Goal: Task Accomplishment & Management: Manage account settings

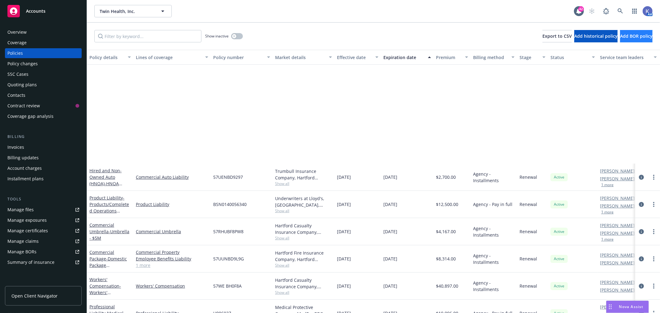
scroll to position [126, 0]
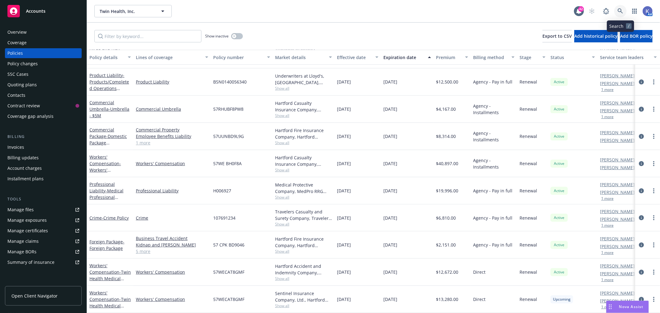
click at [622, 11] on icon at bounding box center [620, 11] width 6 height 6
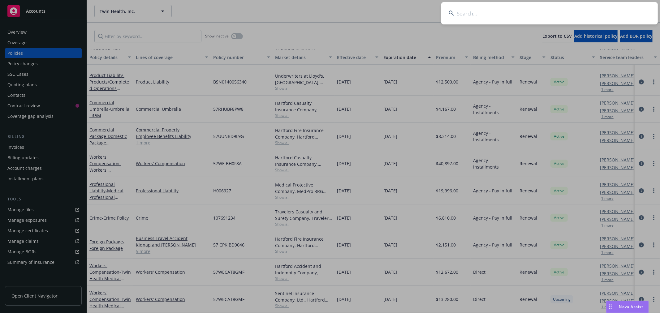
click at [593, 15] on input at bounding box center [549, 13] width 217 height 22
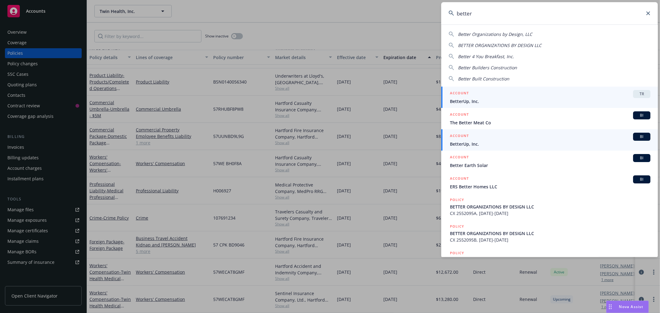
type input "better"
click at [462, 147] on span "BetterUp, Inc." at bounding box center [550, 144] width 200 height 6
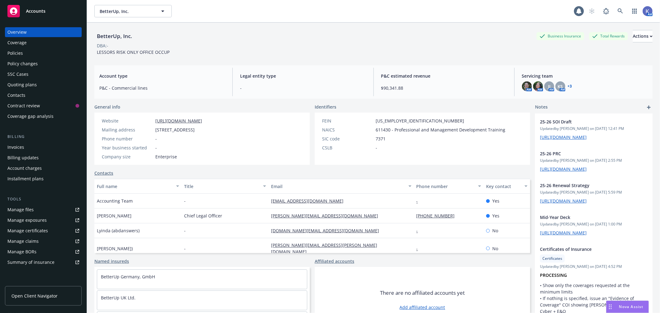
click at [25, 50] on div "Policies" at bounding box center [43, 53] width 72 height 10
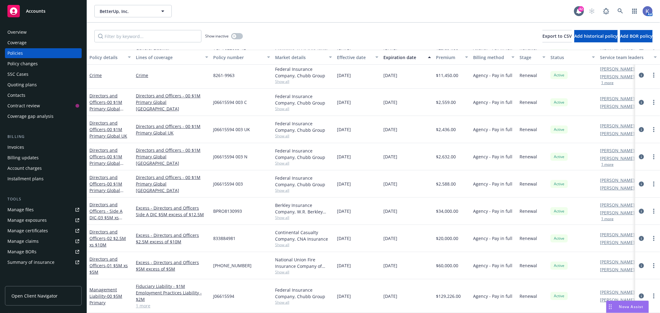
scroll to position [234, 0]
click at [144, 303] on link "1 more" at bounding box center [172, 306] width 72 height 6
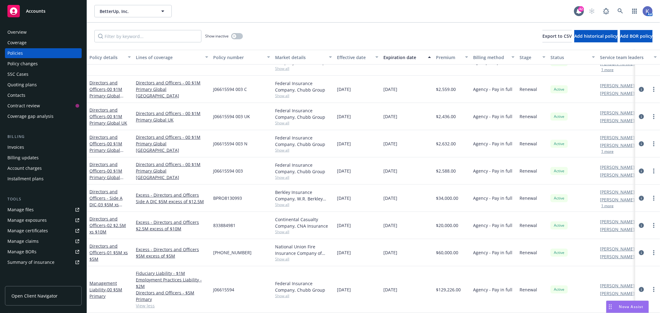
scroll to position [247, 0]
click at [30, 147] on div "Invoices" at bounding box center [43, 147] width 72 height 10
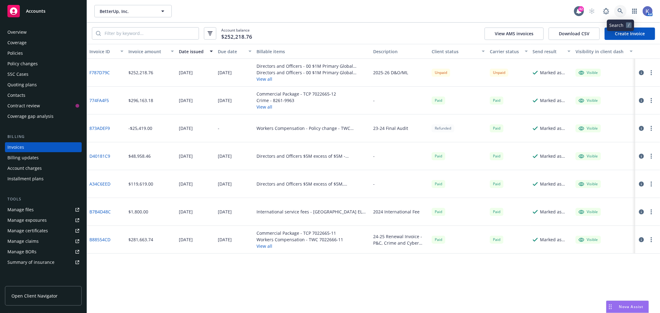
click at [616, 8] on link at bounding box center [620, 11] width 12 height 12
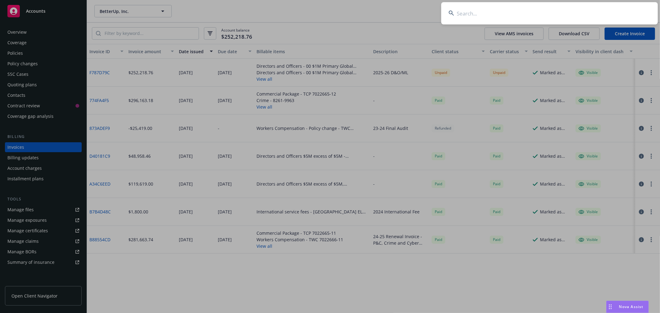
click at [610, 10] on input at bounding box center [549, 13] width 217 height 22
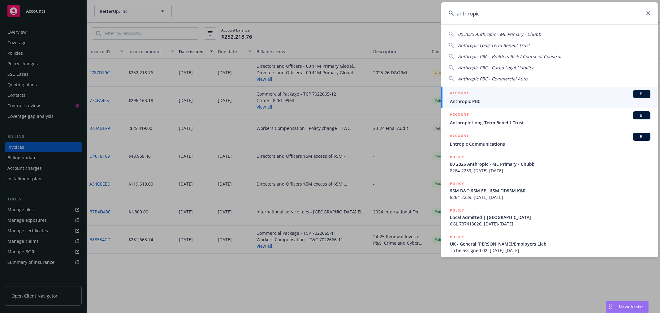
type input "anthropic"
click at [470, 97] on div "ACCOUNT BI" at bounding box center [550, 94] width 200 height 8
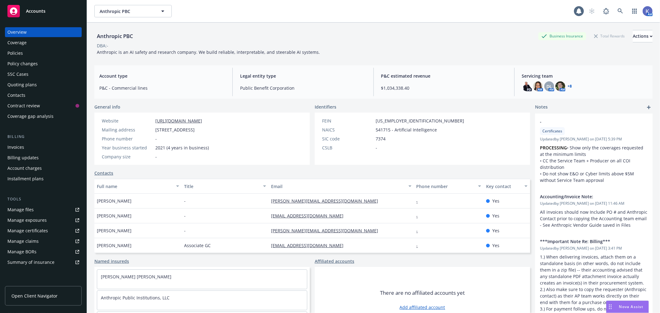
click at [26, 51] on div "Policies" at bounding box center [43, 53] width 72 height 10
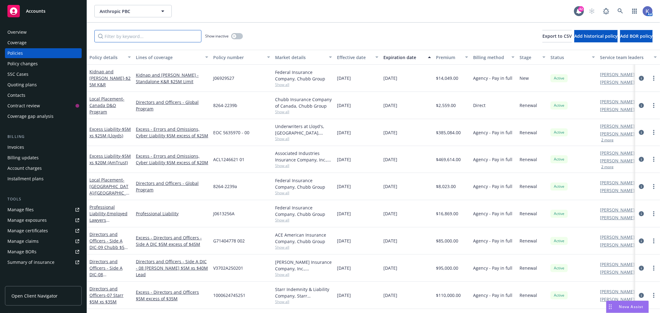
click at [150, 37] on input "Filter by keyword..." at bounding box center [147, 36] width 107 height 12
click at [156, 38] on input "Filter by keyword..." at bounding box center [147, 36] width 107 height 12
type input "long"
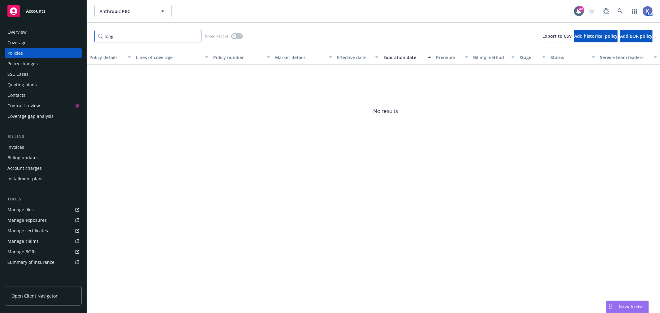
drag, startPoint x: 128, startPoint y: 37, endPoint x: 91, endPoint y: 35, distance: 37.2
click at [91, 35] on div "long Show inactive Export to CSV Add historical policy Add BOR policy" at bounding box center [373, 36] width 573 height 27
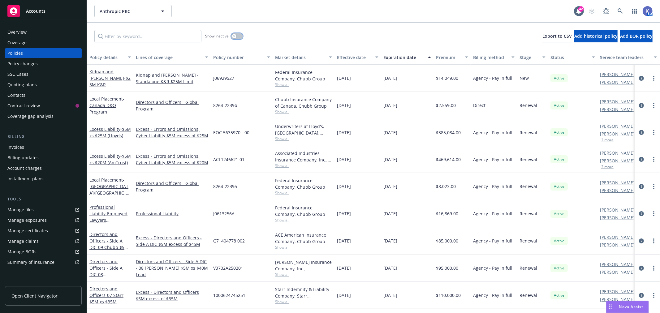
click at [232, 37] on div "button" at bounding box center [234, 36] width 4 height 4
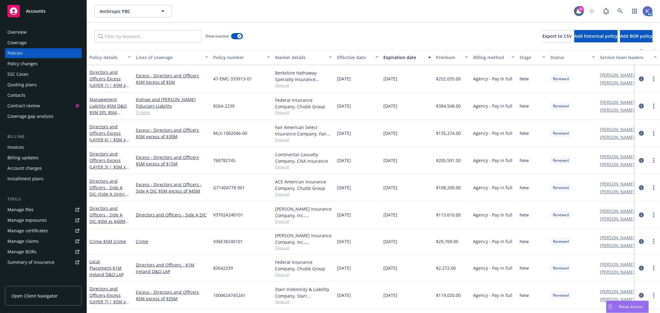
scroll to position [344, 0]
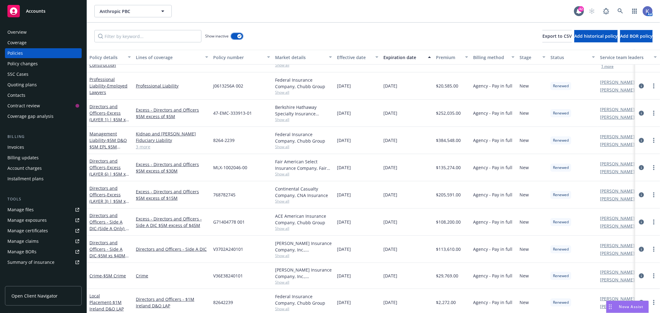
click at [240, 38] on div "button" at bounding box center [239, 36] width 4 height 4
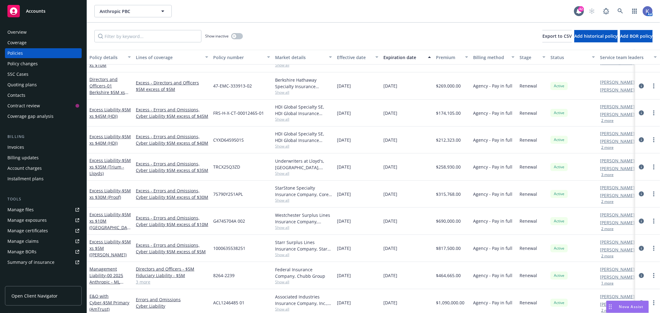
click at [284, 33] on div "Show inactive Export to CSV Add historical policy Add BOR policy" at bounding box center [373, 36] width 573 height 27
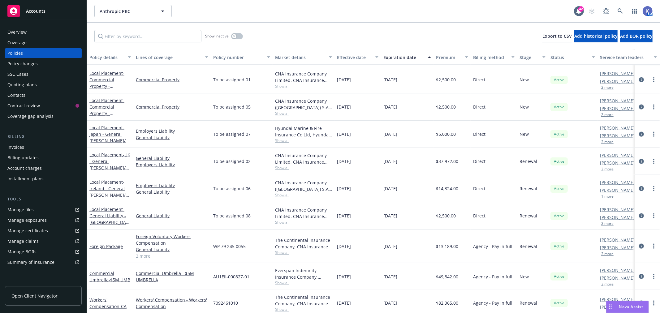
scroll to position [649, 0]
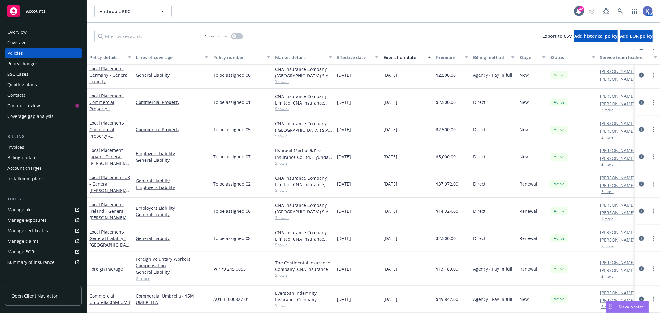
click at [165, 29] on div "Show inactive Export to CSV Add historical policy Add BOR policy" at bounding box center [373, 36] width 573 height 27
click at [162, 35] on input "Filter by keyword..." at bounding box center [147, 36] width 107 height 12
type input "long term"
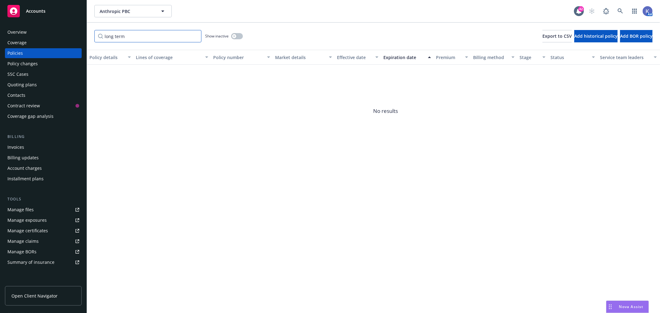
click at [194, 38] on input "long term" at bounding box center [147, 36] width 107 height 12
click at [194, 37] on input "long term" at bounding box center [147, 36] width 107 height 12
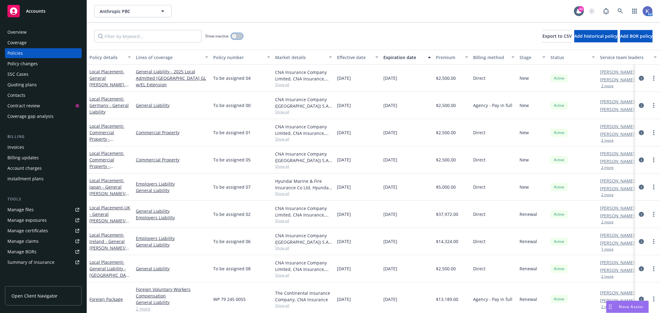
click at [239, 35] on button "button" at bounding box center [237, 36] width 12 height 6
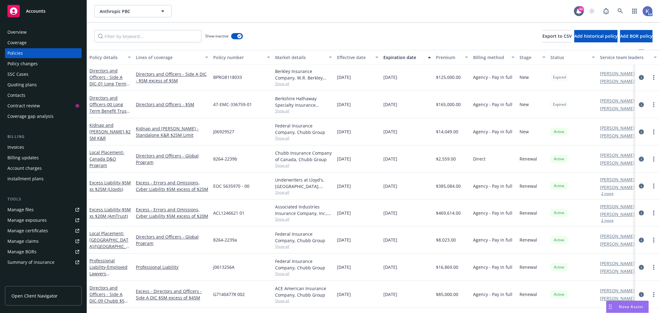
scroll to position [1100, 0]
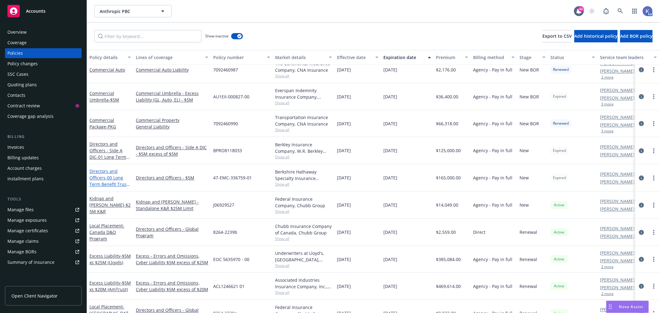
click at [107, 176] on span "- 00 Long Term Benefit Trust $5M D&O" at bounding box center [109, 184] width 41 height 19
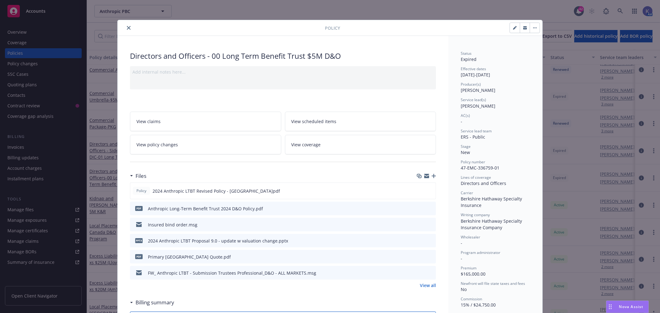
click at [208, 145] on link "View policy changes" at bounding box center [205, 144] width 151 height 19
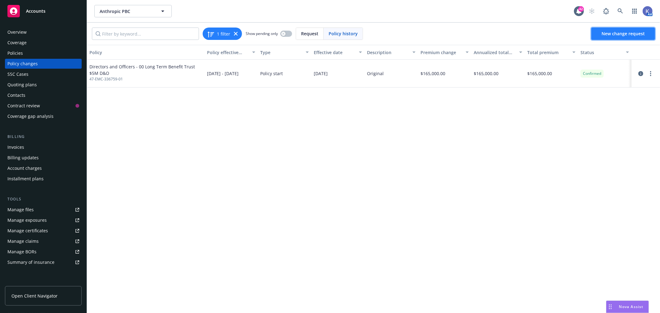
click at [624, 35] on span "New change request" at bounding box center [622, 34] width 43 height 6
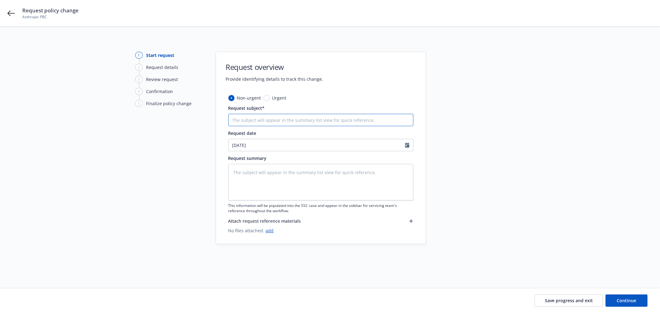
click at [290, 121] on input "Request subject*" at bounding box center [320, 120] width 185 height 12
type textarea "x"
type input "B"
type textarea "x"
type input "Be"
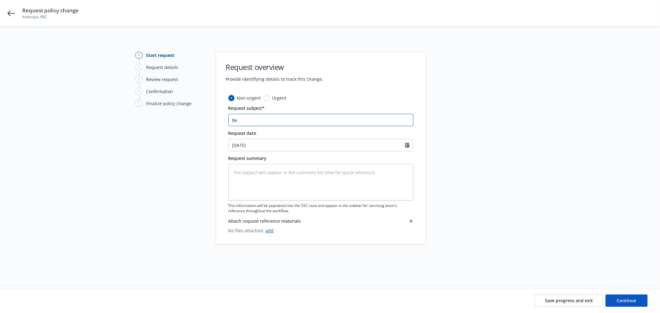
type textarea "x"
type input "Ber"
type textarea "x"
type input "Berk"
type textarea "x"
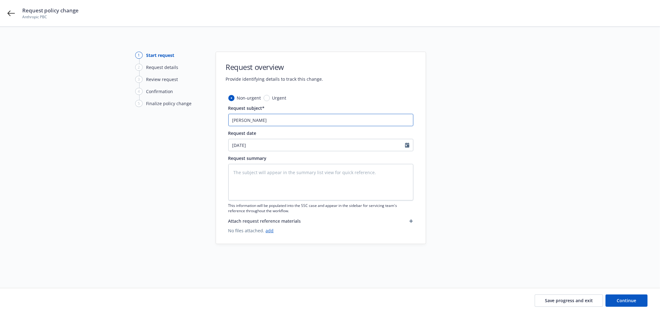
type input "Berks"
type textarea "x"
type input "Berksh"
type textarea "x"
type input "Berkshi"
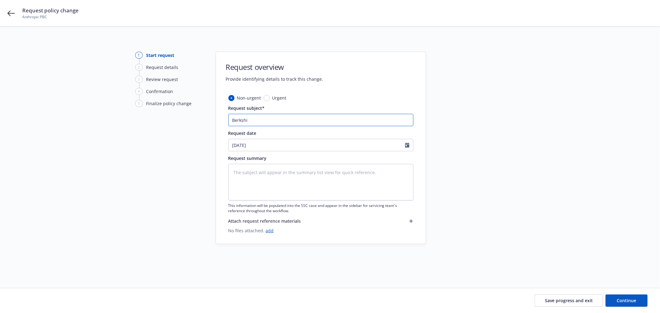
type textarea "x"
type input "Berkshir"
type textarea "x"
type input "Berkshire"
type textarea "x"
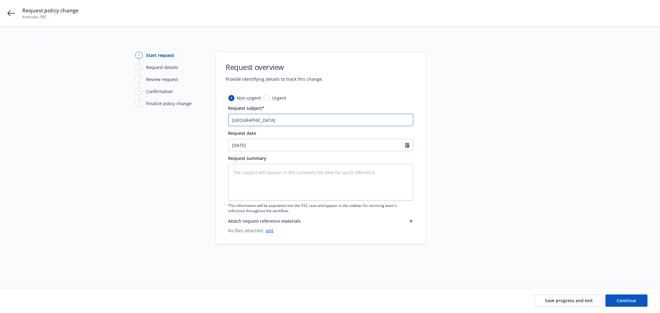
type input "Berkshire"
type textarea "x"
type input "Berkshire -"
type textarea "x"
type input "Berkshire -"
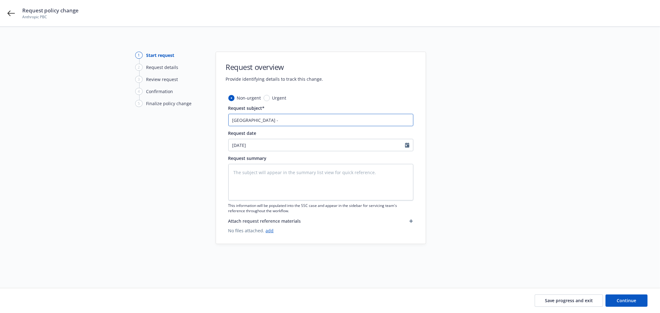
type textarea "x"
type input "Berkshire - E"
type textarea "x"
type input "Berkshire - Ex"
type textarea "x"
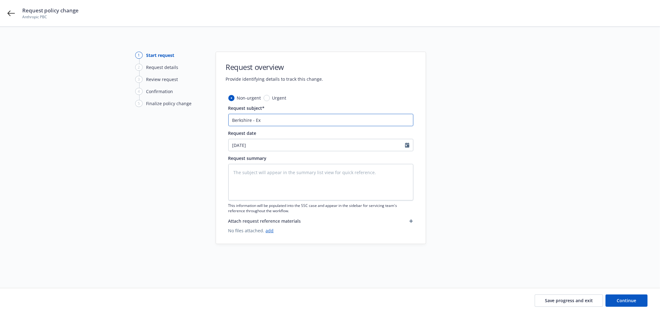
type input "Berkshire - Ext"
type textarea "x"
type input "Berkshire - Exte"
type textarea "x"
type input "Berkshire - Exten"
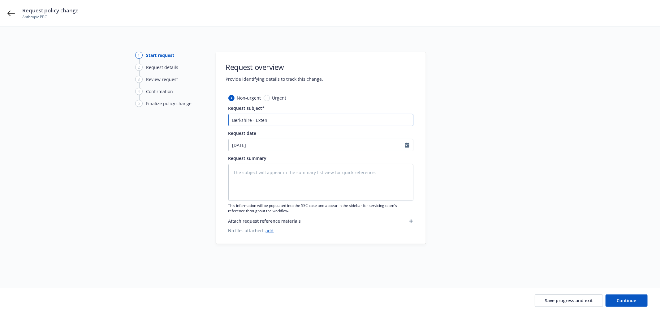
type textarea "x"
type input "Berkshire - Extens"
type textarea "x"
type input "Berkshire - Extensi"
type textarea "x"
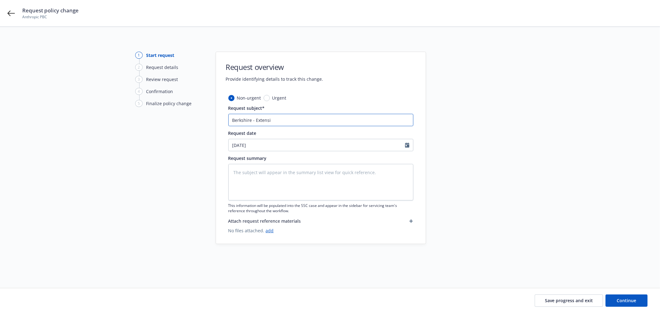
type input "Berkshire - Extensio"
type textarea "x"
type input "Berkshire - Extension"
type textarea "x"
type input "Berkshire - Extension"
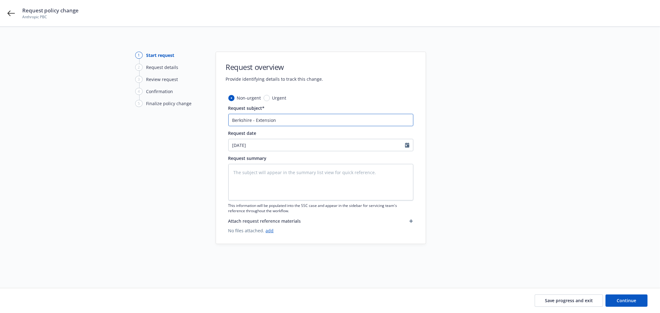
type textarea "x"
type input "Berkshire - Extension t"
type textarea "x"
type input "Berkshire - Extension to"
type textarea "x"
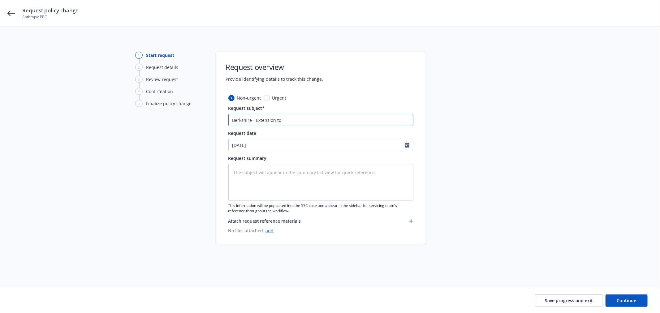
type input "Berkshire - Extension to"
type textarea "x"
type input "Berkshire - Extension to 8"
type textarea "x"
type input "Berkshire - Extension to 8/"
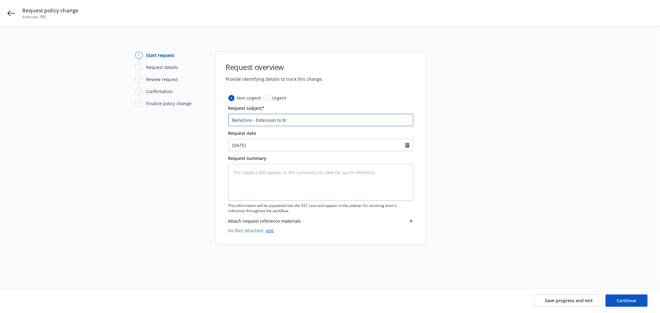
type textarea "x"
type input "Berkshire - Extension to 8/3"
type textarea "x"
type input "Berkshire - Extension to 8/30"
type textarea "x"
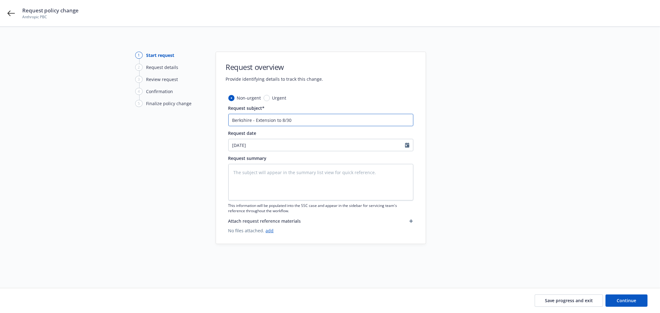
type input "Berkshire - Extension to 8/30/"
type textarea "x"
type input "Berkshire - Extension to 8/30/2"
type textarea "x"
type input "Berkshire - Extension to 8/30/20"
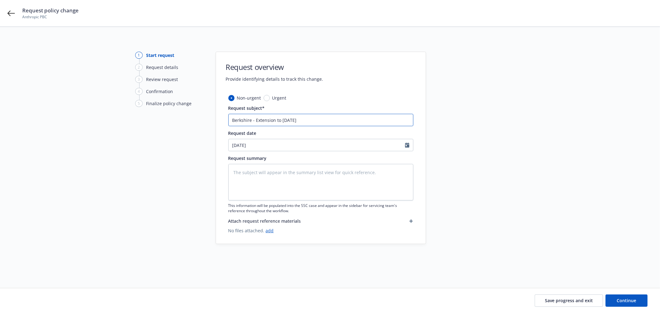
type textarea "x"
type input "Berkshire - Extension to 8/30/202"
type textarea "x"
drag, startPoint x: 296, startPoint y: 119, endPoint x: 200, endPoint y: 118, distance: 95.6
click at [200, 118] on div "1 Start request 2 Request details 3 Review request 4 Confirmation 5 Finalize po…" at bounding box center [329, 150] width 645 height 197
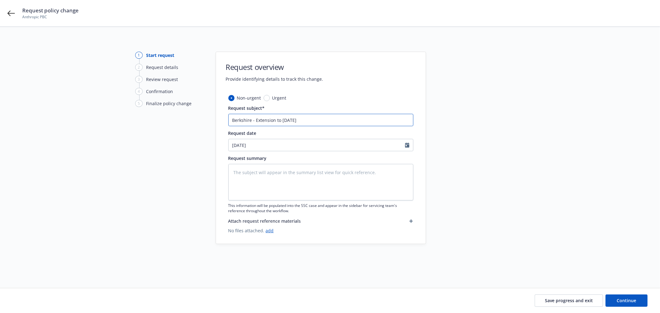
type input "Berkshire - Extension to [DATE]"
click at [244, 144] on input "08/19/2025" at bounding box center [317, 145] width 176 height 12
select select "8"
type input "08/16/2025"
click at [518, 147] on div at bounding box center [481, 150] width 87 height 197
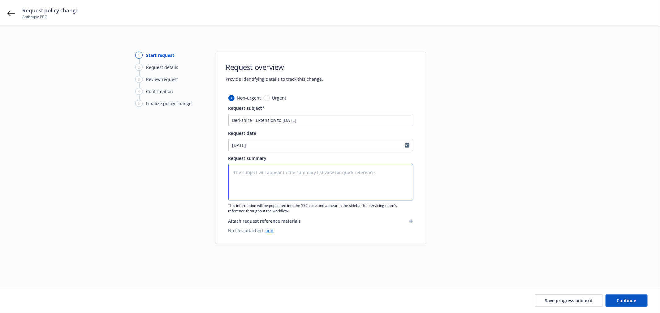
click at [298, 176] on textarea at bounding box center [320, 182] width 185 height 37
paste textarea "Berkshire - Extension to [DATE]"
type textarea "x"
type textarea "Berkshire - Extension to [DATE]"
drag, startPoint x: 256, startPoint y: 171, endPoint x: 202, endPoint y: 166, distance: 54.1
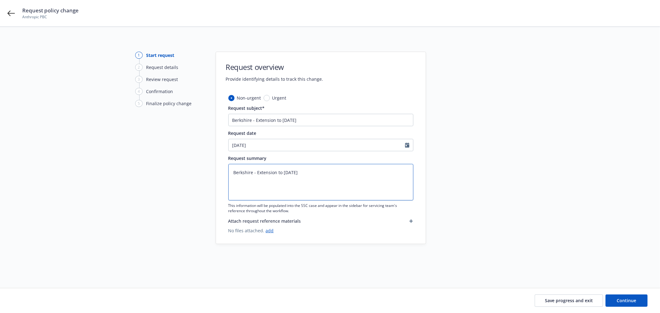
click at [202, 167] on div "1 Start request 2 Request details 3 Review request 4 Confirmation 5 Finalize po…" at bounding box center [329, 150] width 645 height 197
type textarea "x"
type textarea "Extension to 8/30/2025"
click at [253, 172] on textarea "Extension to 8/30/2025" at bounding box center [320, 182] width 185 height 37
type textarea "x"
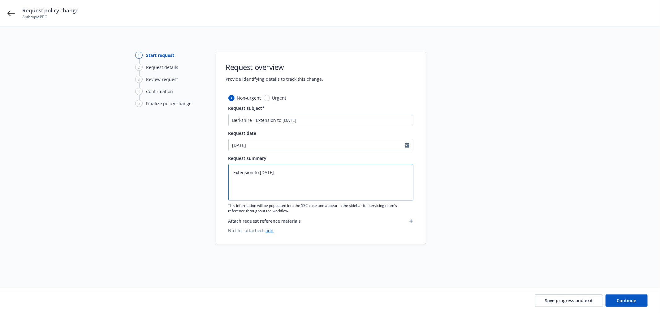
type textarea "Extension to 8/30/2025"
type textarea "x"
type textarea "Extension f to 8/30/2025"
type textarea "x"
type textarea "Extension fr to 8/30/2025"
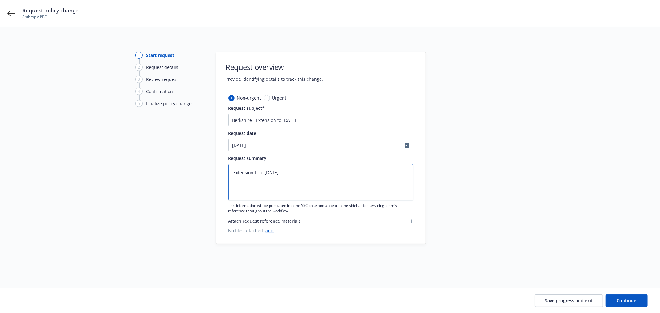
type textarea "x"
type textarea "Extension fro to 8/30/2025"
type textarea "x"
type textarea "Extension from to 8/30/2025"
type textarea "x"
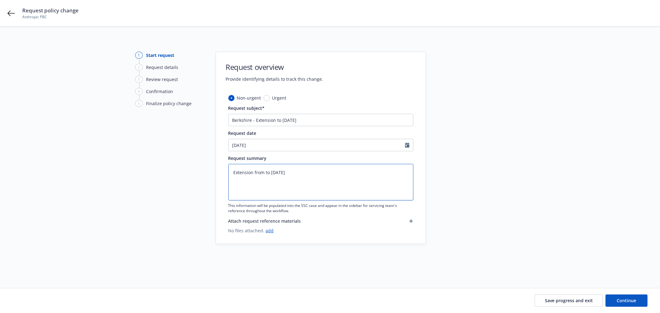
type textarea "Extension from to 8/30/2025"
type textarea "x"
type textarea "Extension from 8 to 8/30/2025"
type textarea "x"
type textarea "Extension from 8/ to 8/30/2025"
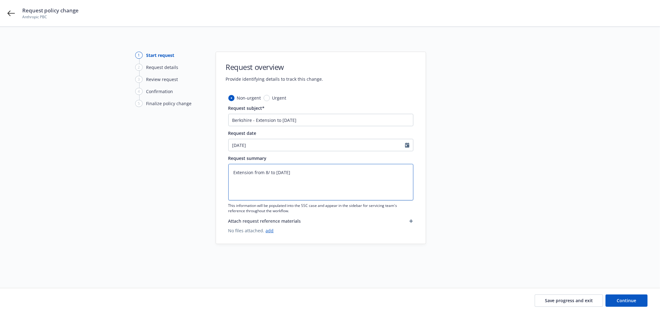
type textarea "x"
type textarea "Extension from 8/1 to 8/30/2025"
type textarea "x"
type textarea "Extension from 8/16 to 8/30/2025"
type textarea "x"
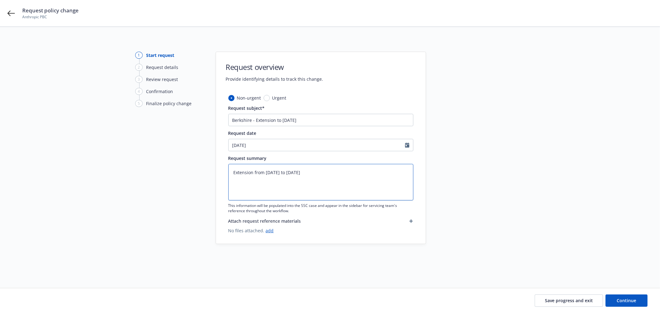
type textarea "Extension from 8/16/ to 8/30/2025"
type textarea "x"
type textarea "Extension from 8/16/2 to 8/30/2025"
type textarea "x"
type textarea "Extension from 8/16/20 to 8/30/2025"
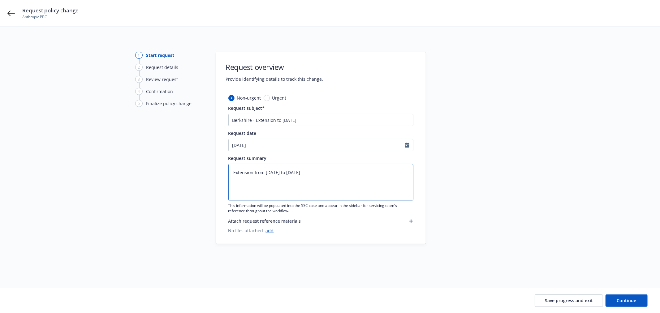
type textarea "x"
type textarea "Extension from 8/16/202 to 8/30/2025"
type textarea "x"
drag, startPoint x: 316, startPoint y: 174, endPoint x: 202, endPoint y: 170, distance: 113.3
click at [202, 170] on div "1 Start request 2 Request details 3 Review request 4 Confirmation 5 Finalize po…" at bounding box center [329, 150] width 645 height 197
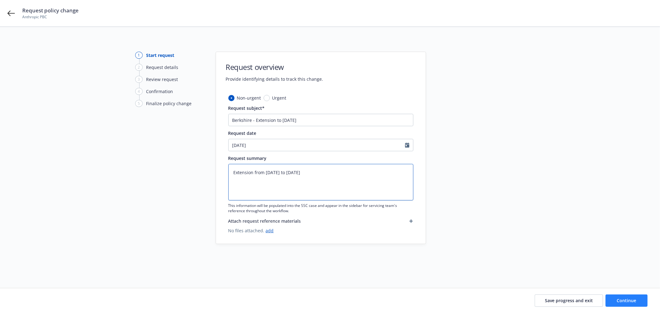
type textarea "Extension from 8/16/2025 to 8/30/2025"
click at [643, 300] on button "Continue" at bounding box center [626, 300] width 42 height 12
type textarea "x"
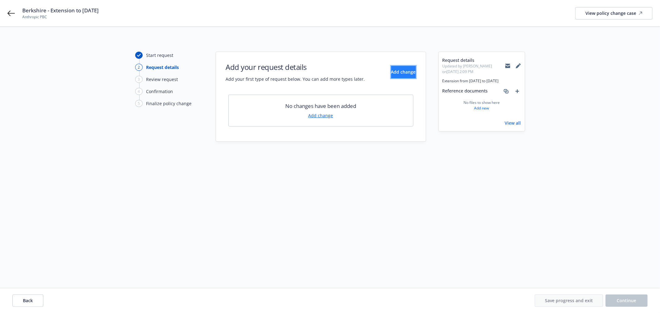
click at [391, 73] on span "Add change" at bounding box center [403, 72] width 25 height 6
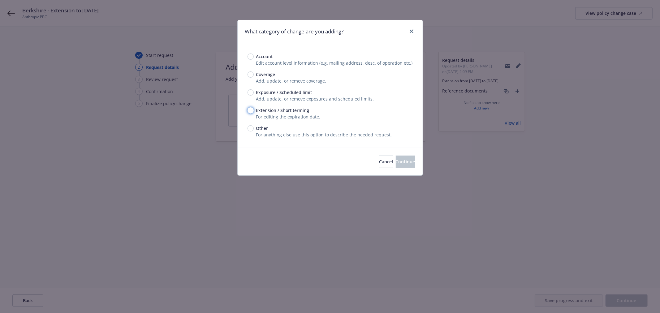
click at [250, 108] on input "Extension / Short terming" at bounding box center [250, 110] width 6 height 6
radio input "true"
click at [404, 160] on span "Continue" at bounding box center [405, 162] width 19 height 6
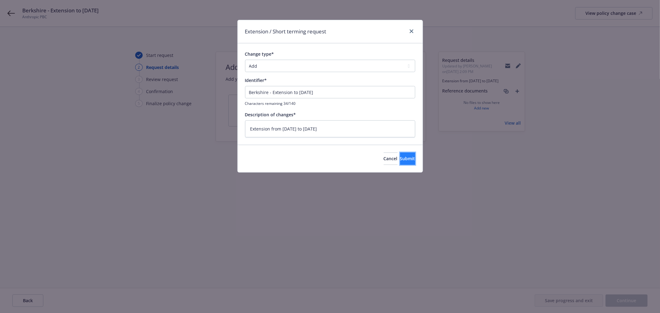
click at [406, 160] on button "Submit" at bounding box center [407, 159] width 15 height 12
type textarea "x"
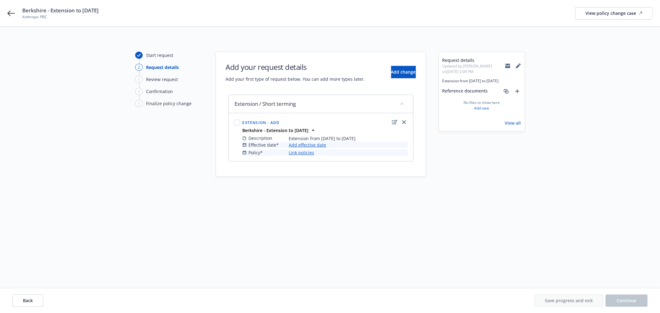
click at [291, 146] on link "Add effective date" at bounding box center [307, 145] width 37 height 6
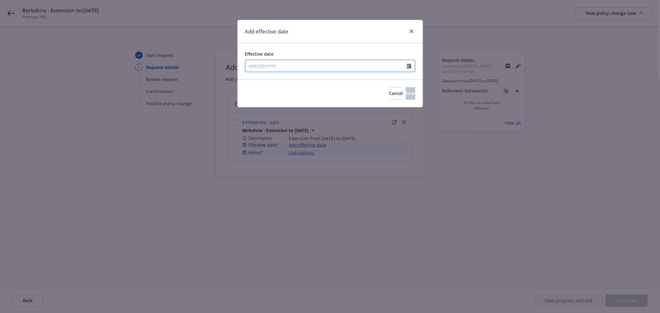
click at [252, 67] on input "Effective date" at bounding box center [325, 66] width 161 height 12
select select "8"
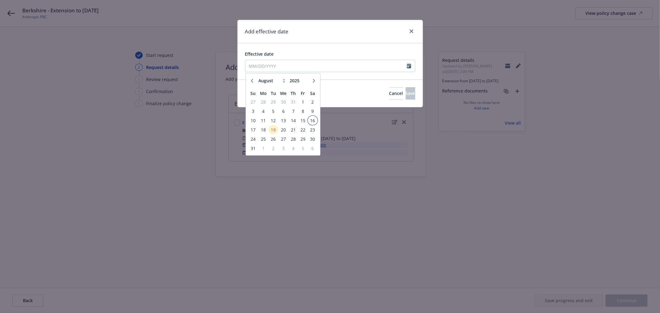
click at [314, 119] on span "16" at bounding box center [312, 121] width 8 height 8
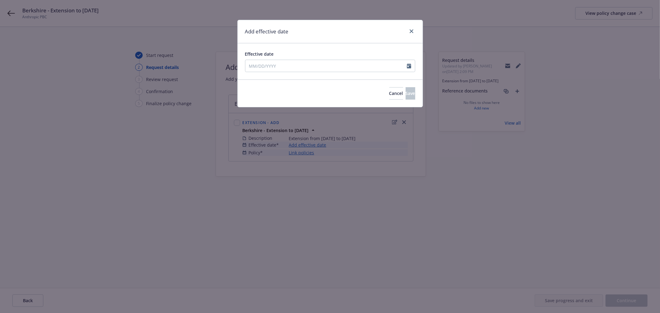
type input "08/16/2025"
click at [406, 92] on button "Save" at bounding box center [411, 93] width 10 height 12
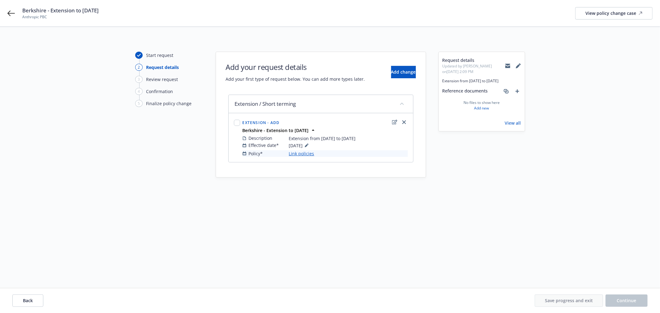
click at [303, 153] on link "Link policies" at bounding box center [301, 153] width 25 height 6
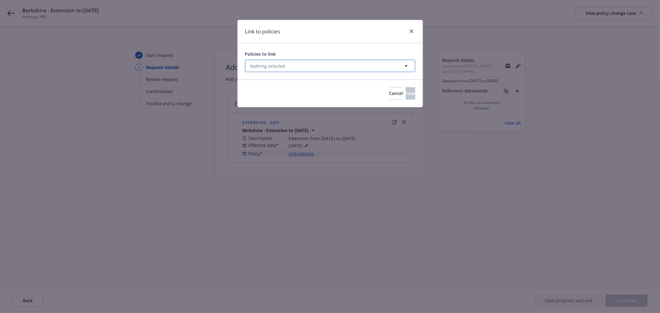
click at [304, 66] on button "Nothing selected" at bounding box center [330, 66] width 170 height 12
select select "ACTIVE"
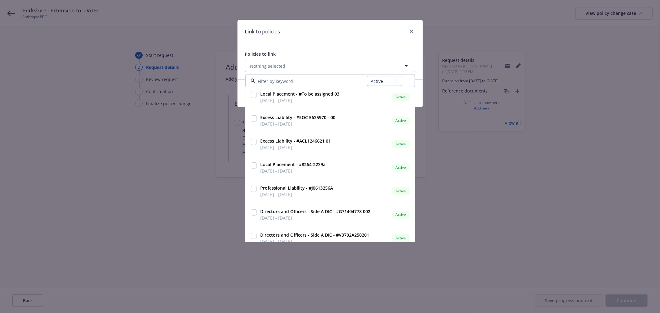
scroll to position [447, 0]
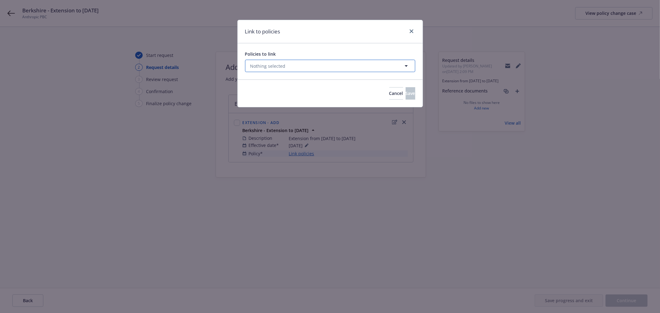
click at [336, 66] on button "Nothing selected" at bounding box center [330, 66] width 170 height 12
select select "ACTIVE"
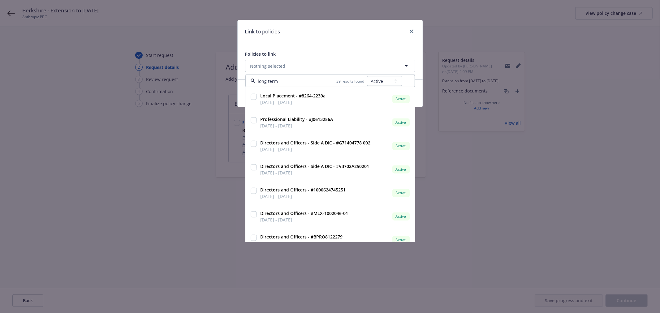
scroll to position [0, 0]
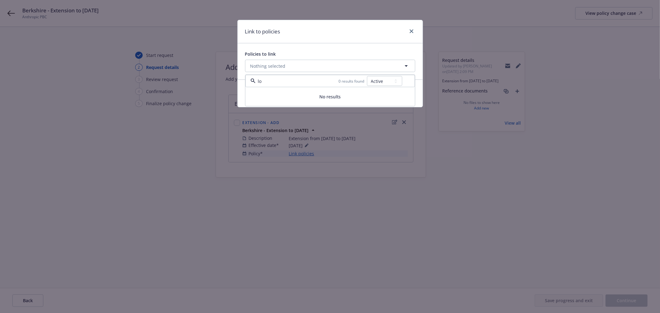
type input "l"
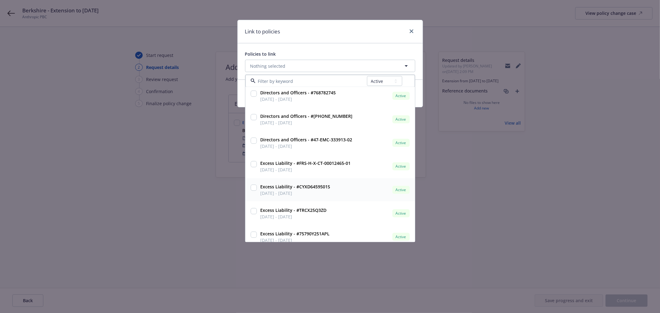
scroll to position [625, 0]
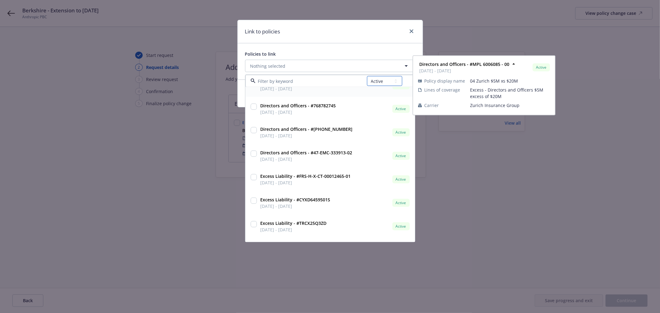
click at [377, 84] on select "All Active Upcoming Expired Cancelled" at bounding box center [384, 81] width 35 height 10
select select "EXPIRED"
click at [367, 76] on select "All Active Upcoming Expired Cancelled" at bounding box center [384, 81] width 35 height 10
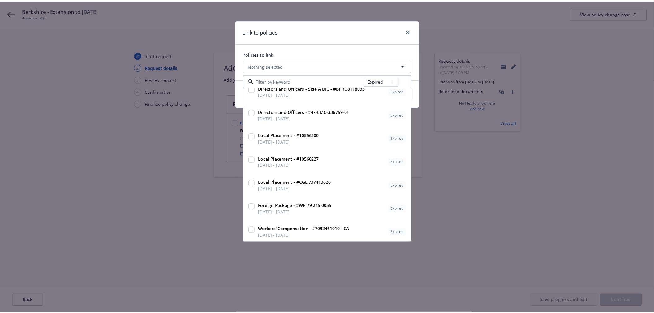
scroll to position [114, 0]
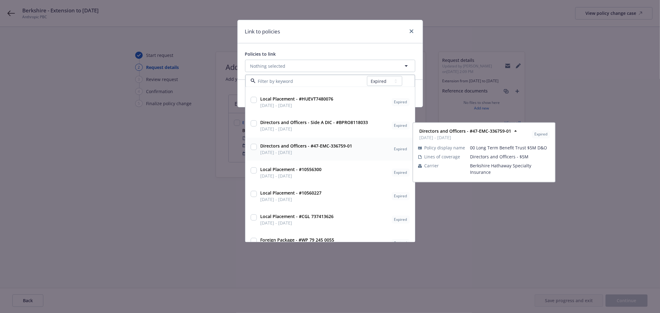
click at [255, 147] on input "checkbox" at bounding box center [254, 147] width 6 height 6
checkbox input "true"
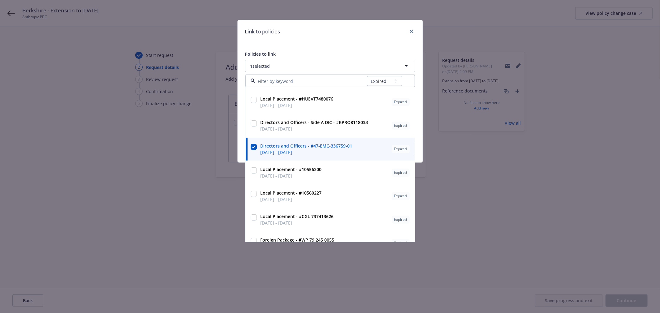
click at [378, 49] on div "Policies to link 1 selected All Active Upcoming Expired Cancelled Cargo Legal L…" at bounding box center [330, 89] width 185 height 92
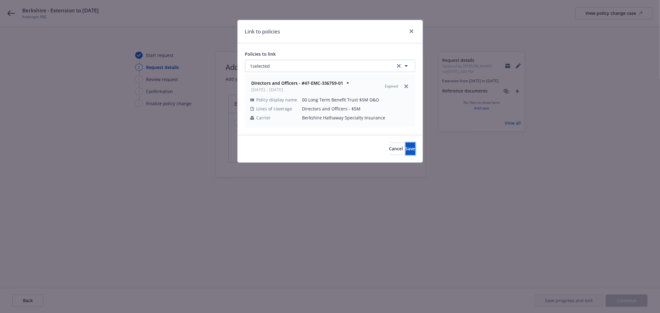
click at [406, 147] on span "Save" at bounding box center [411, 149] width 10 height 6
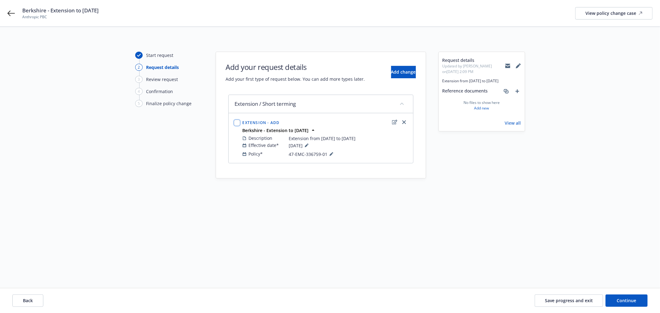
click at [239, 124] on input "checkbox" at bounding box center [237, 123] width 6 height 6
checkbox input "true"
click at [441, 241] on div "Request details Updated by Kim Scollard on 08/19/2025, 2:09 PM Extension from 8…" at bounding box center [481, 150] width 87 height 197
click at [634, 301] on span "Continue" at bounding box center [626, 301] width 19 height 6
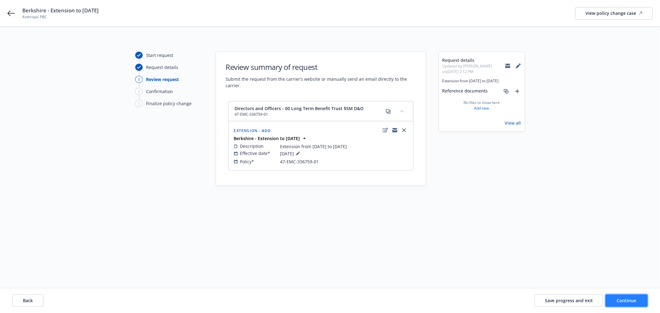
click at [630, 301] on span "Continue" at bounding box center [626, 301] width 19 height 6
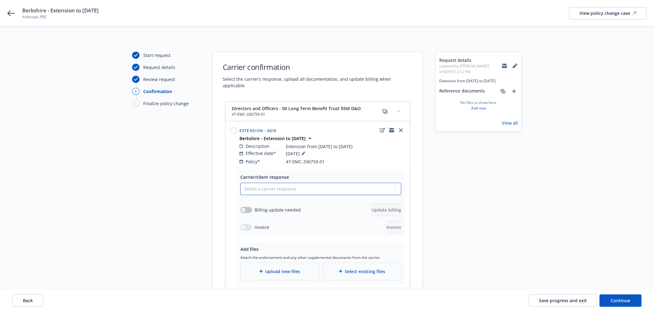
click at [267, 184] on select "Select a carrier response Accepted Accepted with revision No endorsement needed…" at bounding box center [320, 189] width 161 height 12
select select "ACCEPTED"
click at [240, 183] on select "Select a carrier response Accepted Accepted with revision No endorsement needed…" at bounding box center [320, 189] width 161 height 12
click at [246, 207] on button "button" at bounding box center [246, 210] width 12 height 6
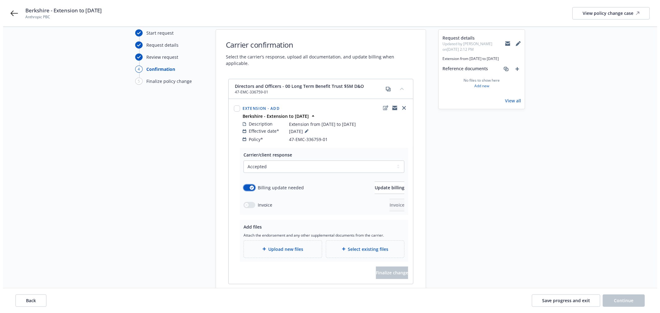
scroll to position [34, 0]
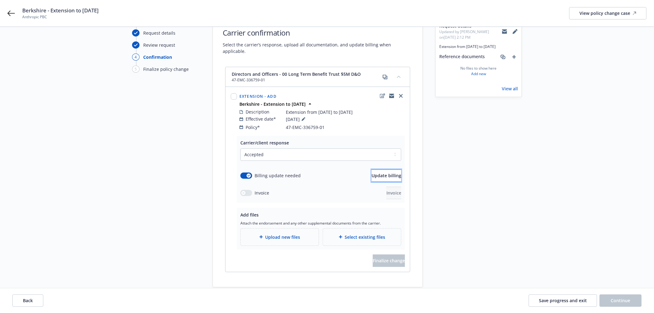
click at [373, 173] on span "Update billing" at bounding box center [387, 176] width 30 height 6
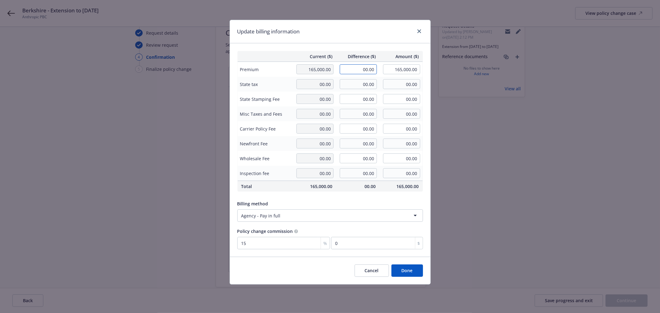
drag, startPoint x: 360, startPoint y: 67, endPoint x: 392, endPoint y: 69, distance: 32.5
click at [392, 69] on tr "Premium 165,000.00 00.00 165,000.00" at bounding box center [329, 69] width 185 height 15
type input "6,329.00"
type input "171,329.00"
type input "949.35"
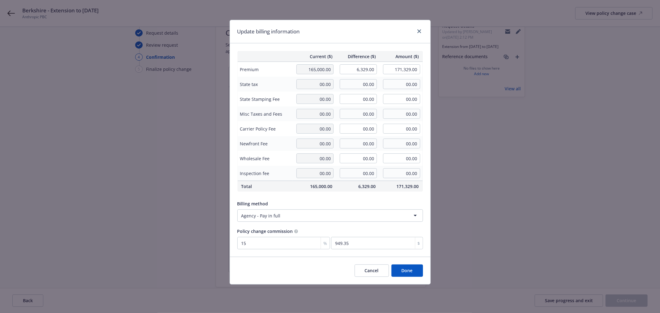
click at [357, 31] on div "Update billing information" at bounding box center [330, 31] width 200 height 23
click at [413, 269] on button "Done" at bounding box center [407, 270] width 32 height 12
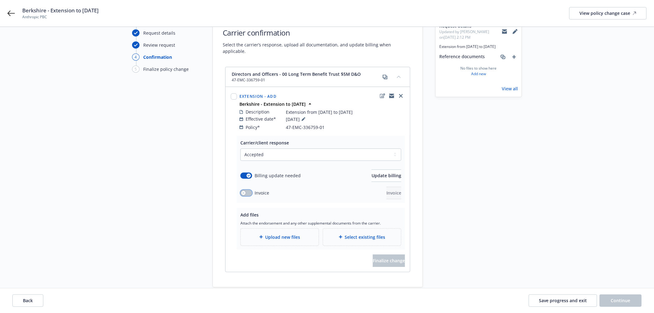
click at [249, 190] on button "button" at bounding box center [246, 193] width 12 height 6
click at [249, 192] on icon "button" at bounding box center [248, 193] width 2 height 2
click at [313, 196] on div "Carrier/client response Select a carrier response Accepted Accepted with revisi…" at bounding box center [321, 169] width 168 height 67
click at [268, 234] on span "Upload new files" at bounding box center [282, 237] width 35 height 6
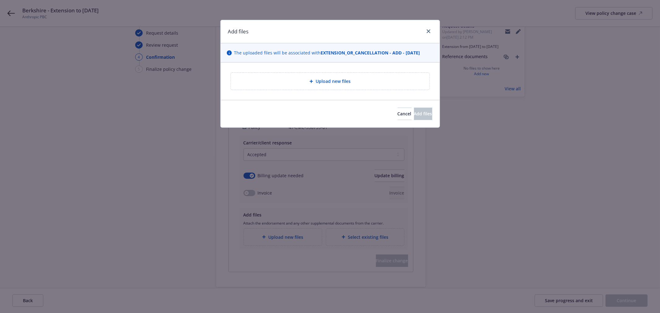
type textarea "x"
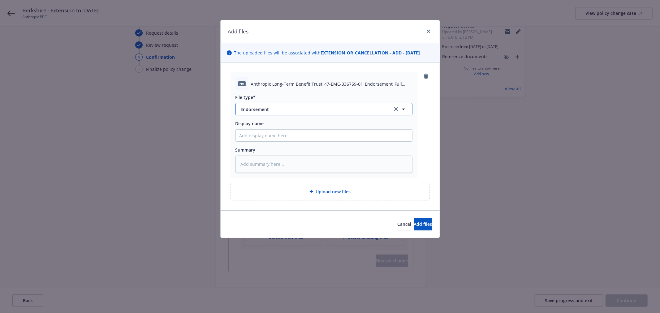
click at [254, 104] on button "Endorsement" at bounding box center [323, 109] width 177 height 12
type input "invoice"
click at [273, 141] on span "Invoice - Third Party" at bounding box center [263, 143] width 43 height 6
click at [261, 135] on input "Display name" at bounding box center [324, 136] width 176 height 12
type textarea "x"
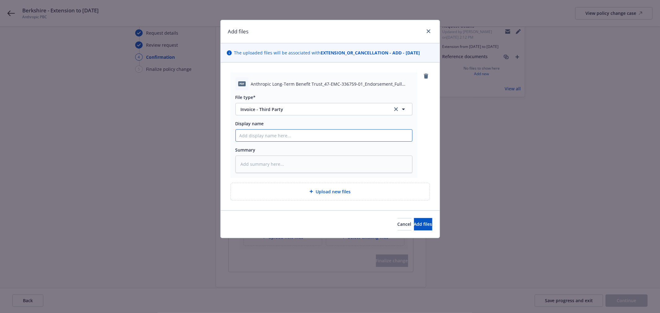
type input "B"
type textarea "x"
type input "Be"
type textarea "x"
type input "Ber"
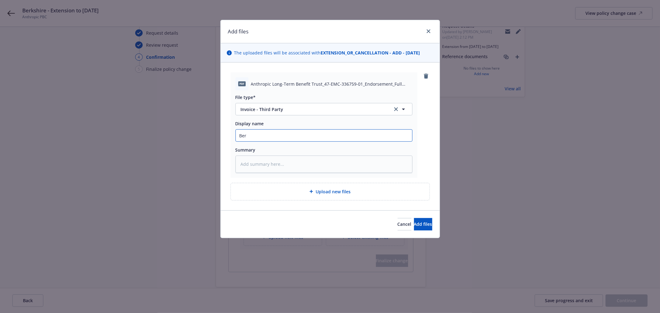
type textarea "x"
type input "Berk"
type textarea "x"
type input "Berks"
type textarea "x"
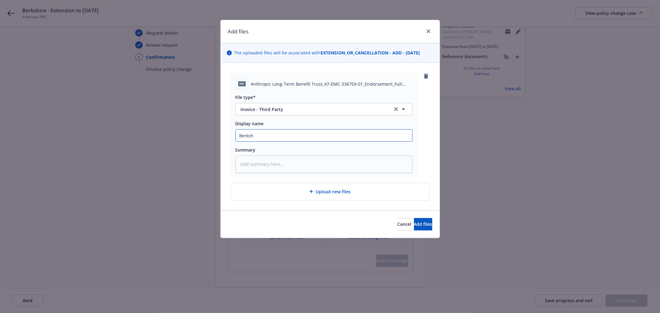
type input "Berkshi"
type textarea "x"
type input "Berkshir"
type textarea "x"
type input "Berkshire"
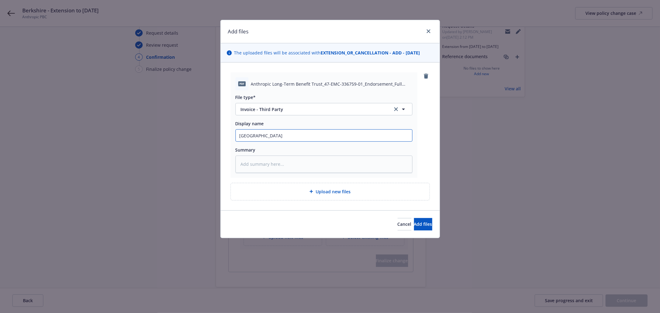
type textarea "x"
type input "Berkshire c"
type textarea "x"
type input "Berkshire ca"
type textarea "x"
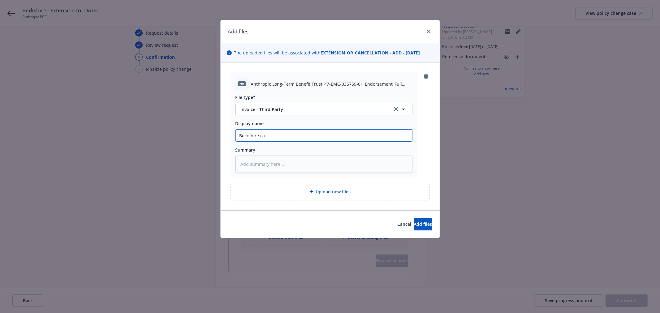
type input "Berkshire car"
type textarea "x"
type input "Berkshire carr"
type textarea "x"
type input "Berkshire carri"
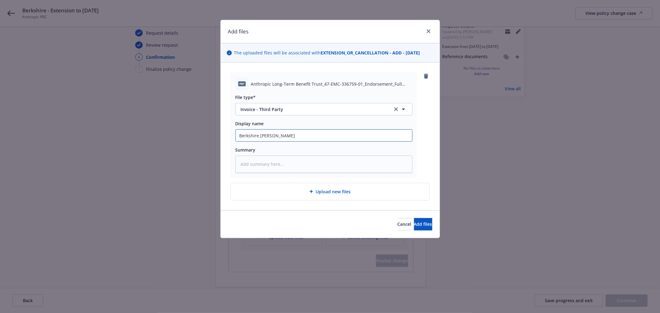
type textarea "x"
type input "Berkshire carrie"
type textarea "x"
type input "Berkshire carrier"
type textarea "x"
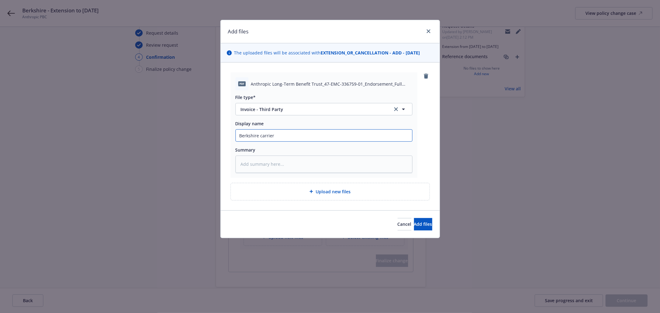
type input "Berkshire carrier e"
type textarea "x"
type input "Berkshire carrier ex"
type textarea "x"
type input "Berkshire carrier ext"
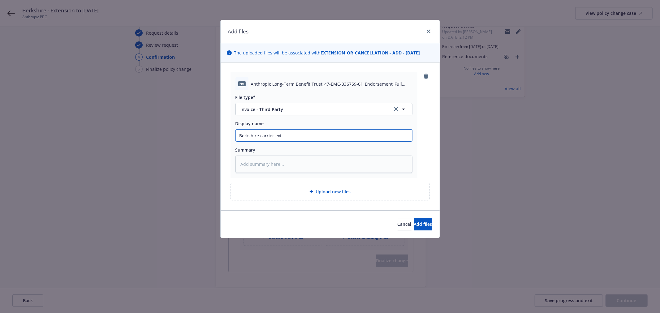
type textarea "x"
type input "Berkshire carrier exte"
type textarea "x"
type input "Berkshire carrier exten"
type textarea "x"
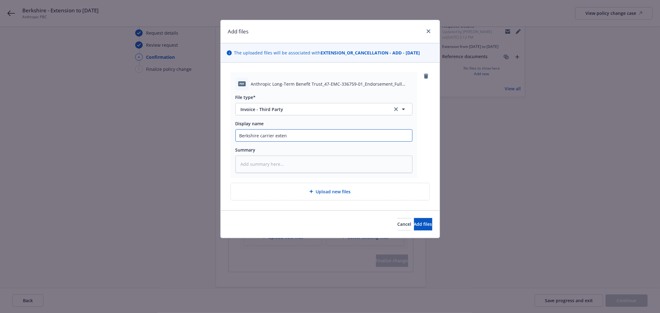
type input "Berkshire carrier extens"
type textarea "x"
type input "Berkshire carrier extensi"
type textarea "x"
type input "Berkshire carrier extensio"
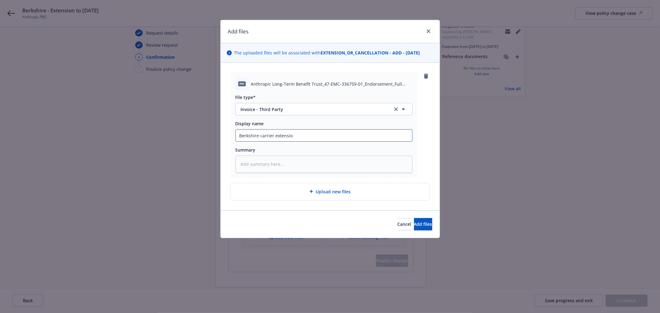
type textarea "x"
type input "Berkshire carrier extension"
type textarea "x"
type input "Berkshire carrier extension"
type textarea "x"
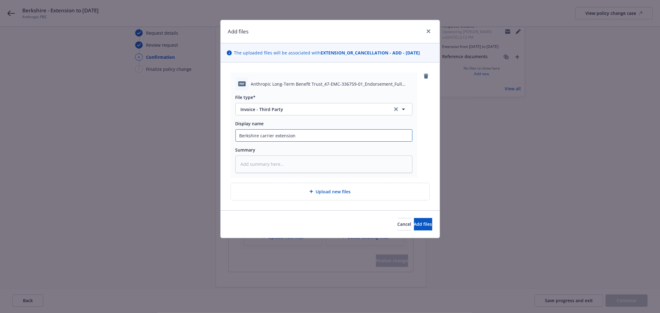
type input "Berkshire carrier extension i"
type textarea "x"
type input "Berkshire carrier extension in"
type textarea "x"
type input "Berkshire carrier extension inv"
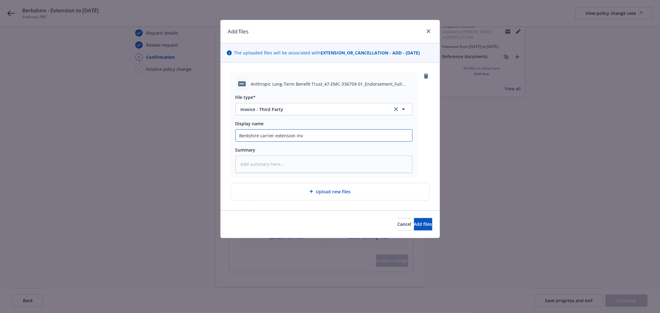
type textarea "x"
type input "Berkshire carrier extension invo"
type textarea "x"
type input "Berkshire carrier extension invoi"
type textarea "x"
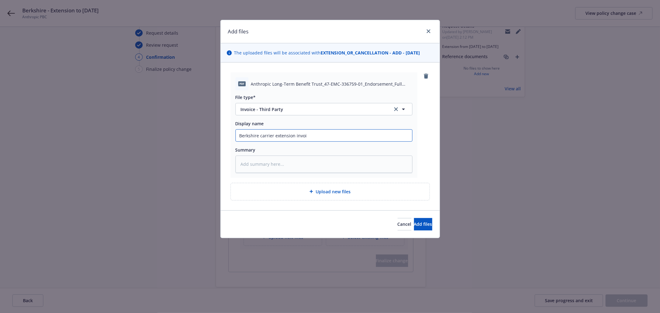
type input "Berkshire carrier extension invoic"
type textarea "x"
type input "Berkshire carrier extension invoice"
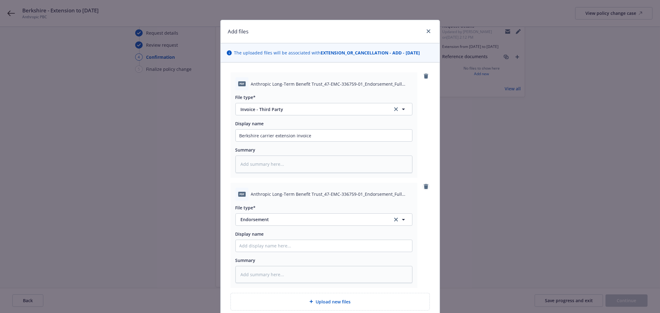
click at [424, 187] on icon "remove" at bounding box center [426, 186] width 4 height 5
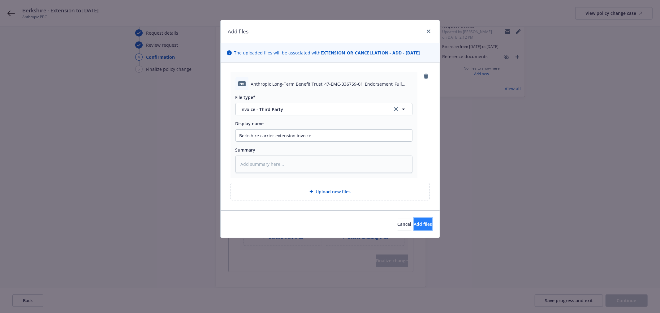
click at [416, 223] on span "Add files" at bounding box center [423, 224] width 18 height 6
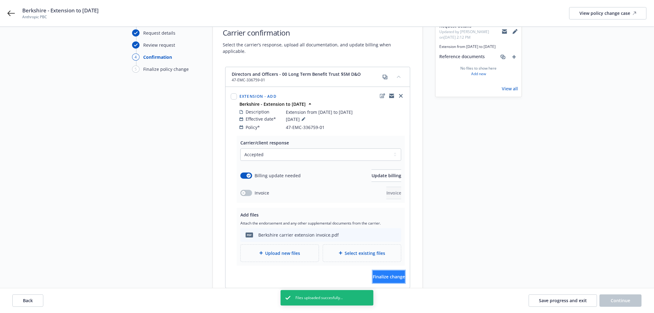
click at [385, 274] on span "Finalize change" at bounding box center [389, 277] width 32 height 6
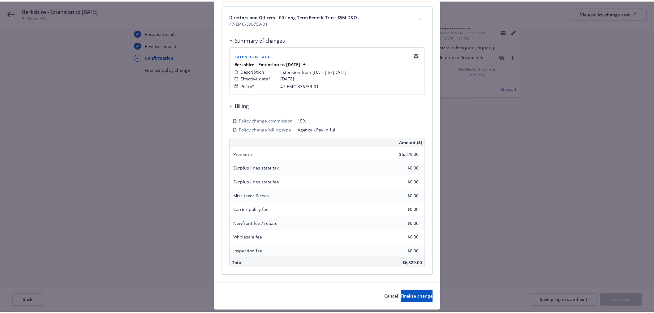
scroll to position [106, 0]
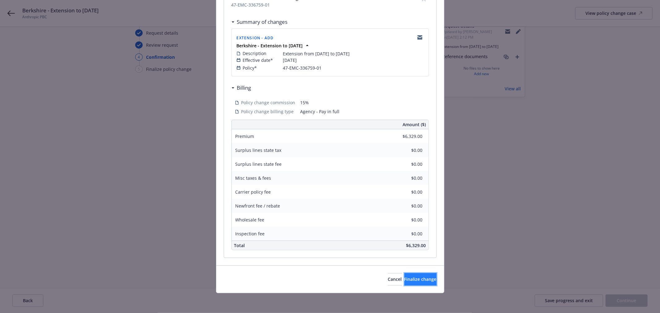
click at [408, 279] on span "Finalize change" at bounding box center [420, 279] width 32 height 6
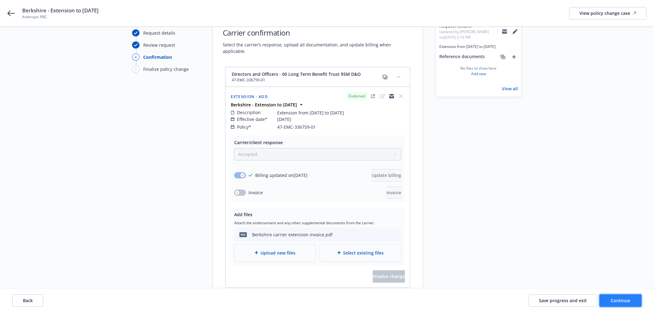
click at [630, 299] on span "Continue" at bounding box center [620, 301] width 19 height 6
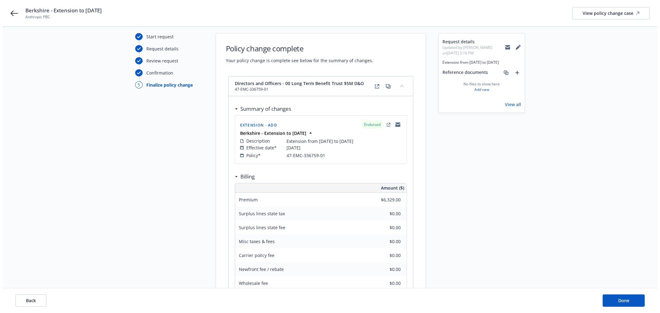
scroll to position [0, 0]
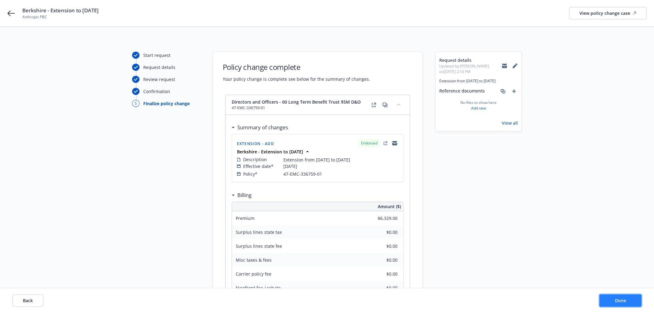
click at [607, 299] on button "Done" at bounding box center [620, 300] width 42 height 12
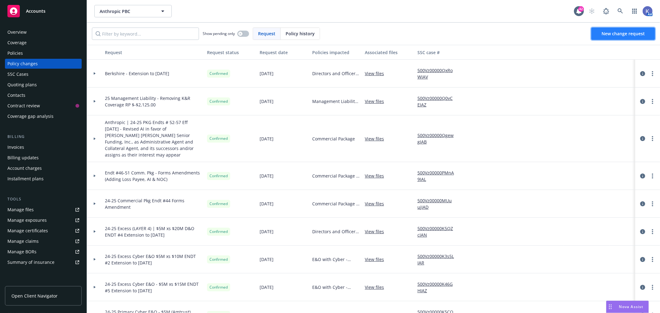
click at [619, 31] on span "New change request" at bounding box center [622, 34] width 43 height 6
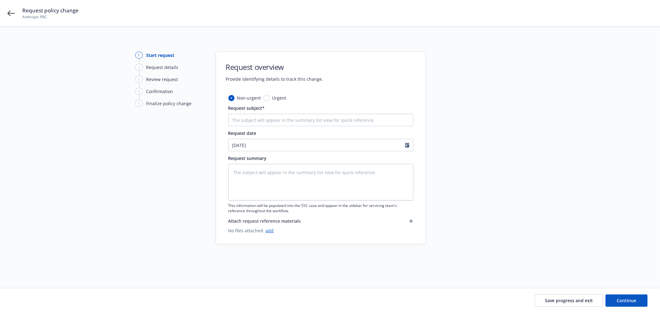
type textarea "x"
click at [273, 119] on input "Request subject*" at bounding box center [320, 120] width 185 height 12
type input "Berkshire - Extension to [DATE]"
click at [240, 122] on input "Berkshire - Extension to [DATE]" at bounding box center [320, 120] width 185 height 12
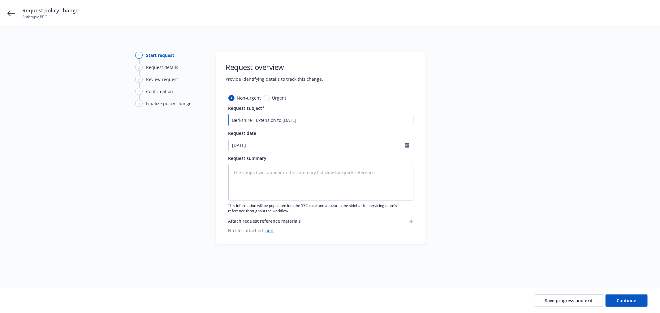
type textarea "x"
type input "B- Extension to 8/30/2025"
type textarea "x"
type input "Be- Extension to 8/30/2025"
type textarea "x"
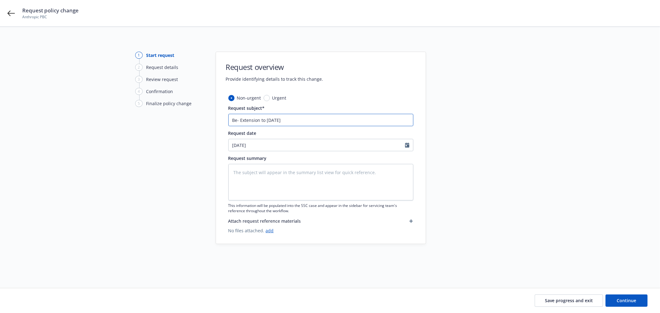
type input "Ber- Extension to 8/30/2025"
type textarea "x"
click at [242, 144] on input "08/19/2025" at bounding box center [317, 145] width 176 height 12
click at [298, 200] on span "16" at bounding box center [296, 200] width 8 height 8
click at [273, 179] on textarea at bounding box center [320, 182] width 185 height 37
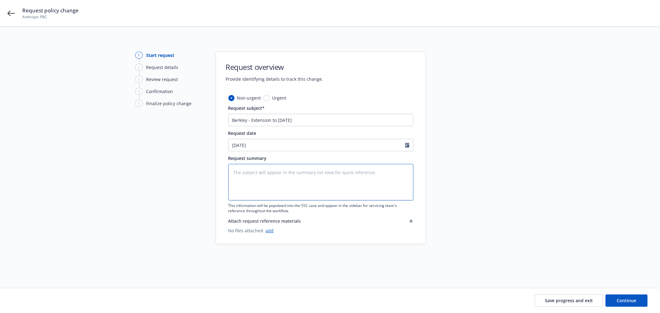
paste textarea "Extension from 8/16/2025 to 8/30/2025"
click at [622, 297] on button "Continue" at bounding box center [626, 300] width 42 height 12
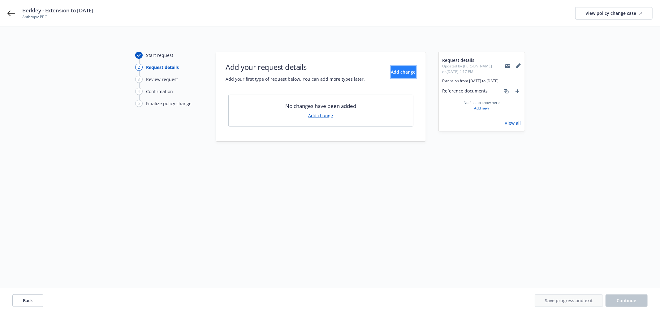
click at [391, 70] on span "Add change" at bounding box center [403, 72] width 25 height 6
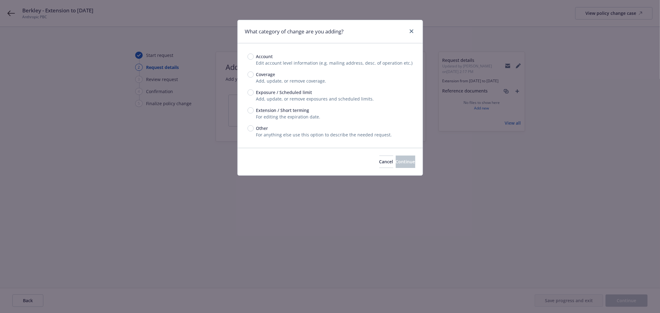
click at [264, 110] on span "Extension / Short terming" at bounding box center [282, 110] width 53 height 6
click at [254, 110] on input "Extension / Short terming" at bounding box center [250, 110] width 6 height 6
click at [402, 161] on span "Continue" at bounding box center [405, 162] width 19 height 6
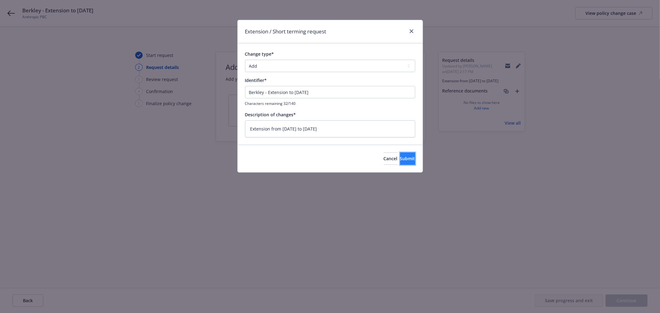
click at [400, 156] on span "Submit" at bounding box center [407, 159] width 15 height 6
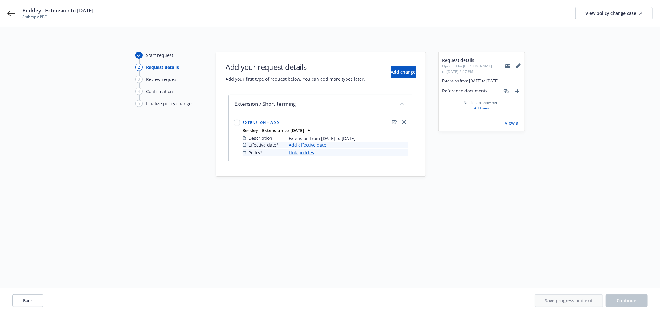
click at [300, 146] on link "Add effective date" at bounding box center [307, 145] width 37 height 6
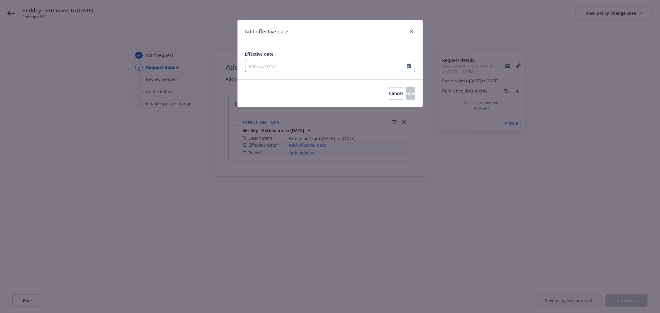
click at [284, 70] on input "Effective date" at bounding box center [325, 66] width 161 height 12
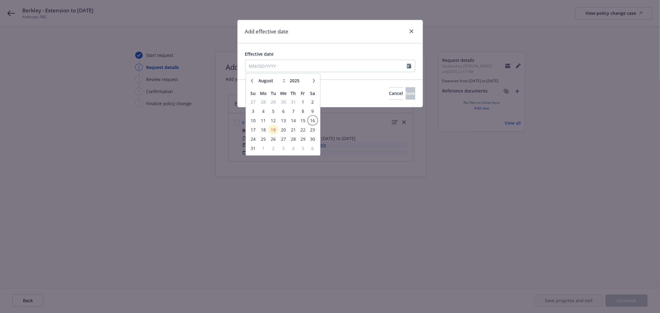
click at [311, 118] on span "16" at bounding box center [312, 121] width 8 height 8
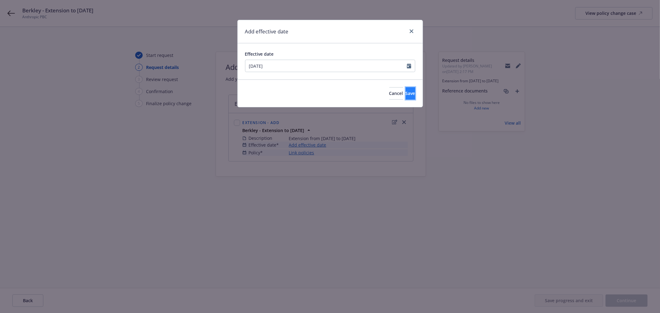
click at [406, 89] on button "Save" at bounding box center [411, 93] width 10 height 12
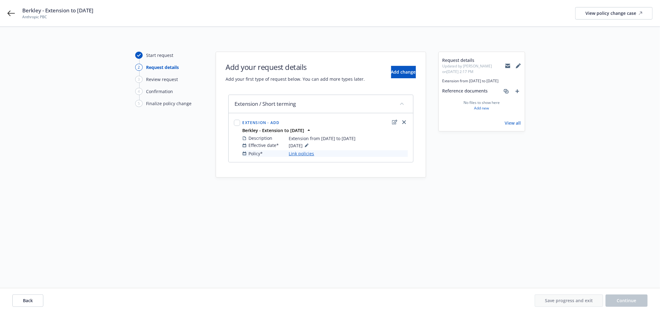
click at [305, 153] on link "Link policies" at bounding box center [301, 153] width 25 height 6
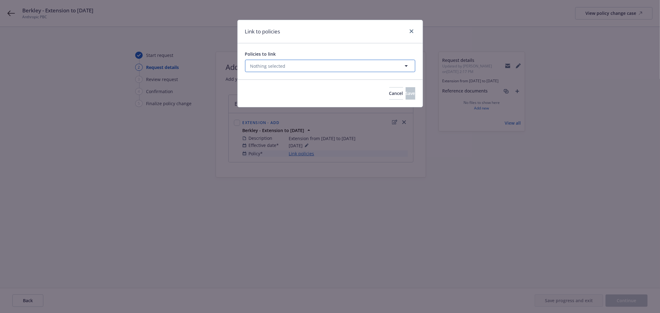
click at [299, 65] on button "Nothing selected" at bounding box center [330, 66] width 170 height 12
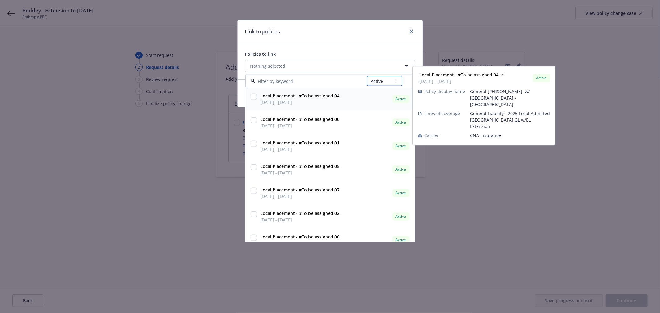
click at [385, 85] on select "All Active Upcoming Expired Cancelled" at bounding box center [384, 81] width 35 height 10
click at [367, 76] on select "All Active Upcoming Expired Cancelled" at bounding box center [384, 81] width 35 height 10
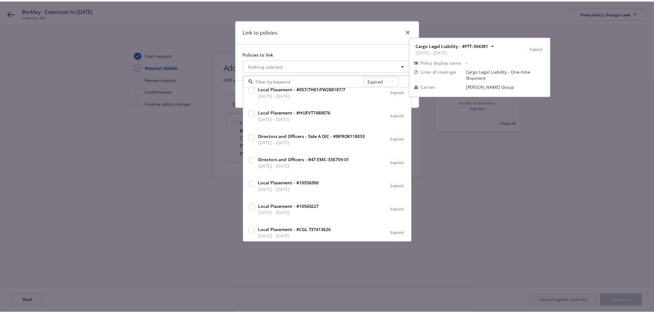
scroll to position [103, 0]
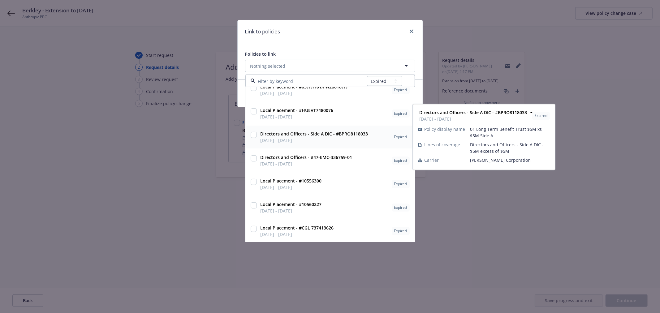
click at [254, 135] on input "checkbox" at bounding box center [254, 135] width 6 height 6
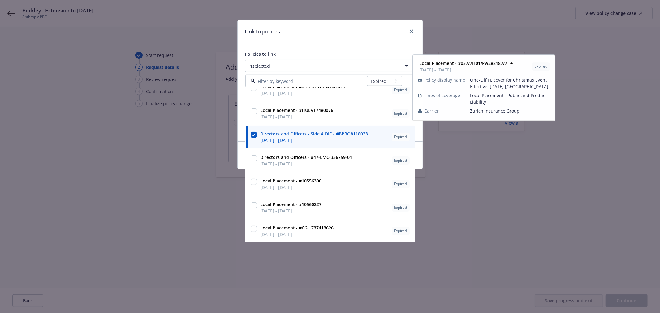
click at [352, 47] on div "Policies to link 1 selected All Active Upcoming Expired Cancelled Cargo Legal L…" at bounding box center [330, 92] width 185 height 98
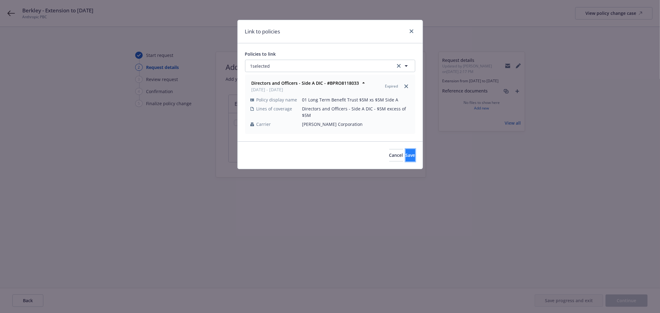
click at [406, 154] on span "Save" at bounding box center [411, 155] width 10 height 6
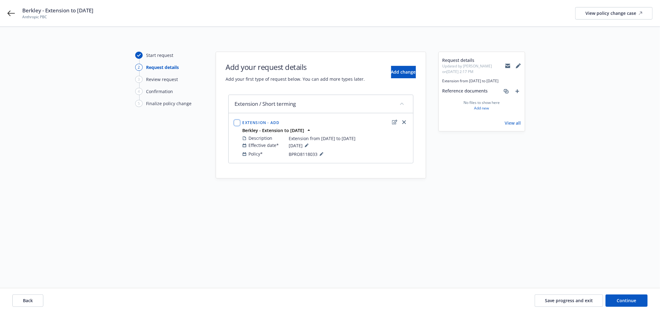
click at [236, 123] on input "checkbox" at bounding box center [237, 123] width 6 height 6
click at [638, 299] on button "Continue" at bounding box center [626, 300] width 42 height 12
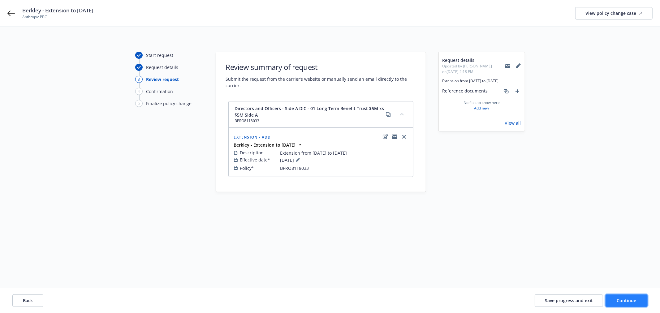
click at [636, 303] on button "Continue" at bounding box center [626, 300] width 42 height 12
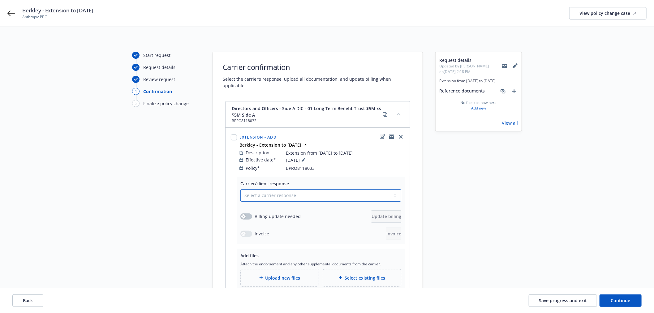
click at [292, 189] on select "Select a carrier response Accepted Accepted with revision No endorsement needed…" at bounding box center [320, 195] width 161 height 12
click at [240, 189] on select "Select a carrier response Accepted Accepted with revision No endorsement needed…" at bounding box center [320, 195] width 161 height 12
click at [245, 214] on div "button" at bounding box center [243, 216] width 4 height 4
click at [372, 213] on span "Update billing" at bounding box center [387, 216] width 30 height 6
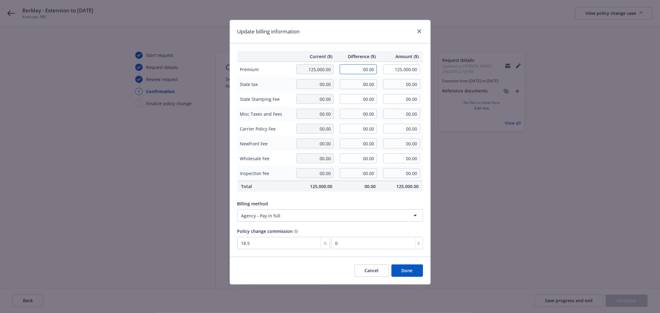
drag, startPoint x: 361, startPoint y: 70, endPoint x: 376, endPoint y: 69, distance: 14.3
click at [376, 69] on input "00.00" at bounding box center [358, 69] width 37 height 10
click at [360, 41] on div "Update billing information" at bounding box center [330, 31] width 200 height 23
click at [407, 271] on button "Done" at bounding box center [407, 270] width 32 height 12
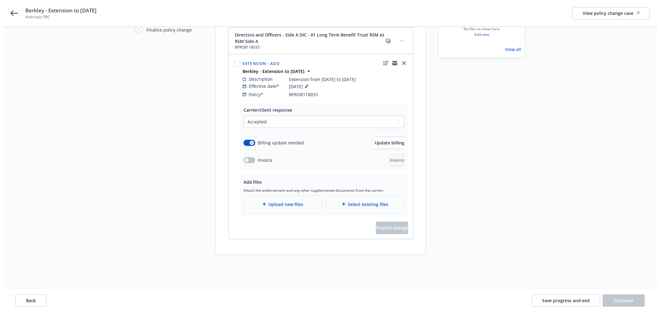
scroll to position [74, 0]
click at [272, 200] on span "Upload new files" at bounding box center [282, 203] width 35 height 6
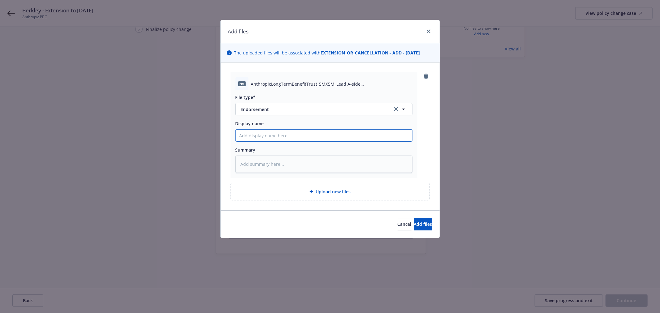
click at [259, 141] on input "Display name" at bounding box center [324, 136] width 176 height 12
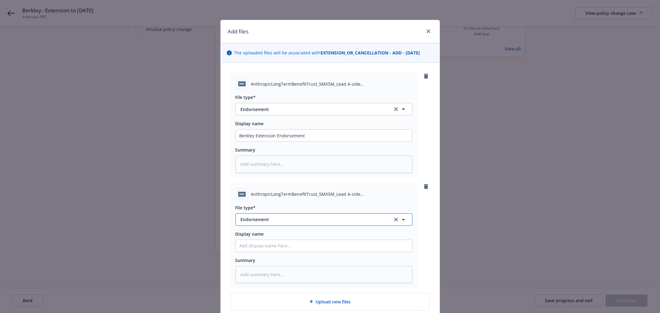
click at [261, 222] on span "Endorsement" at bounding box center [312, 219] width 143 height 6
click at [259, 204] on span "Invoice - Third Party" at bounding box center [263, 202] width 43 height 6
click at [257, 141] on input "Display name" at bounding box center [324, 136] width 176 height 12
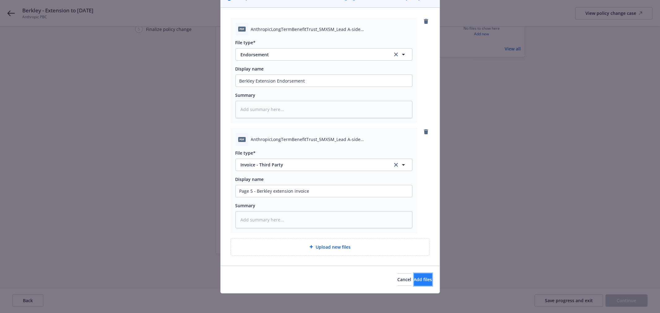
click at [414, 280] on span "Add files" at bounding box center [423, 280] width 18 height 6
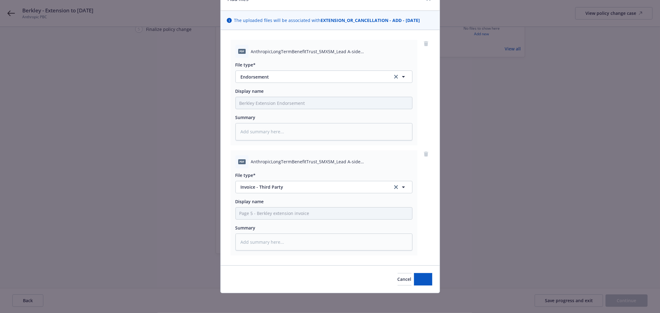
scroll to position [32, 0]
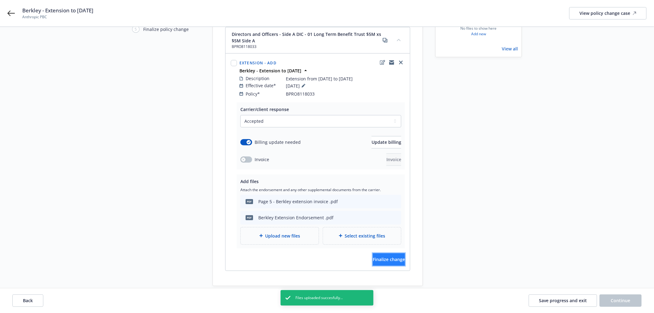
click at [379, 256] on span "Finalize change" at bounding box center [389, 259] width 32 height 6
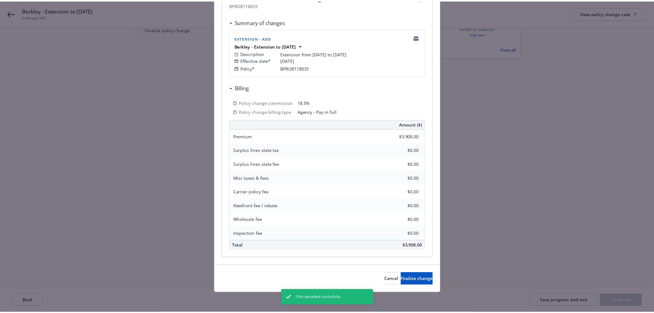
scroll to position [106, 0]
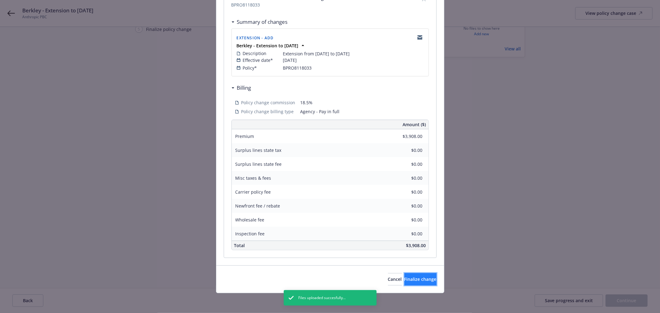
click at [412, 281] on span "Finalize change" at bounding box center [420, 279] width 32 height 6
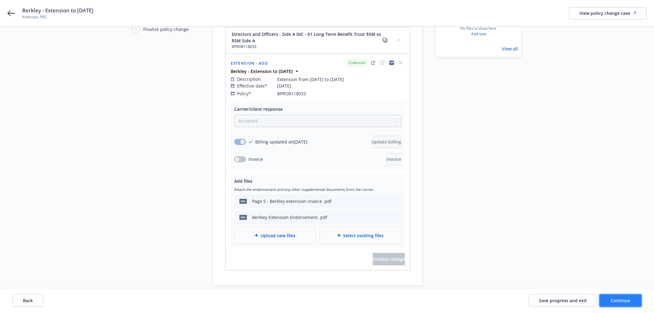
click at [624, 299] on span "Continue" at bounding box center [620, 301] width 19 height 6
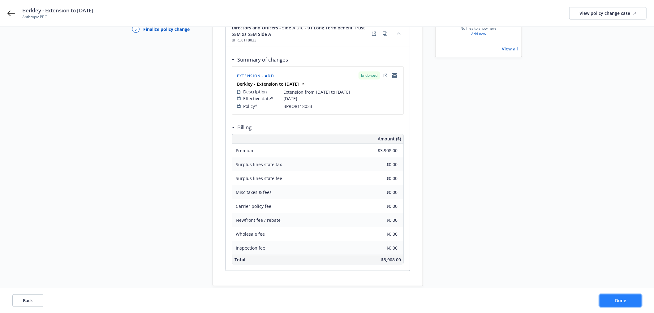
click at [624, 299] on span "Done" at bounding box center [620, 301] width 11 height 6
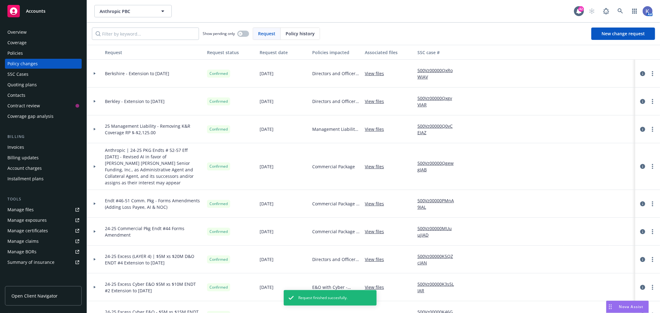
click at [29, 147] on div "Invoices" at bounding box center [43, 147] width 72 height 10
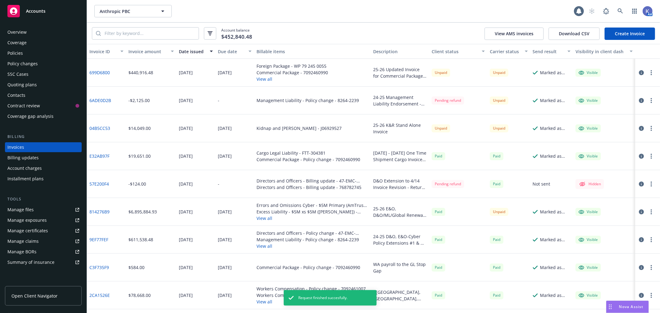
click at [629, 31] on link "Create Invoice" at bounding box center [629, 34] width 50 height 12
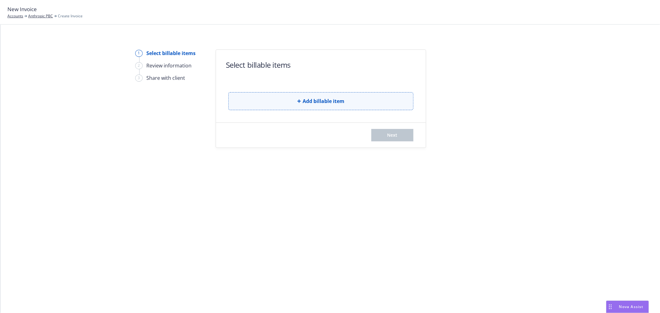
click at [313, 102] on span "Add billable item" at bounding box center [324, 100] width 42 height 7
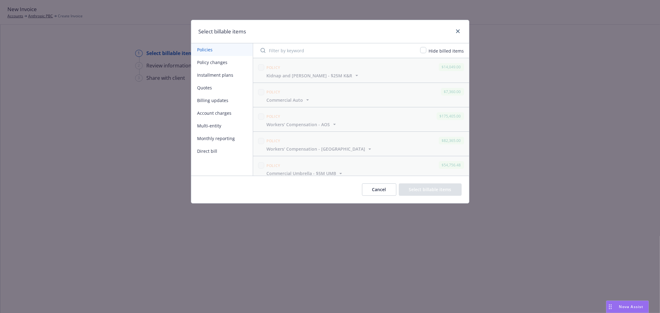
click at [221, 62] on button "Policy changes" at bounding box center [222, 62] width 62 height 13
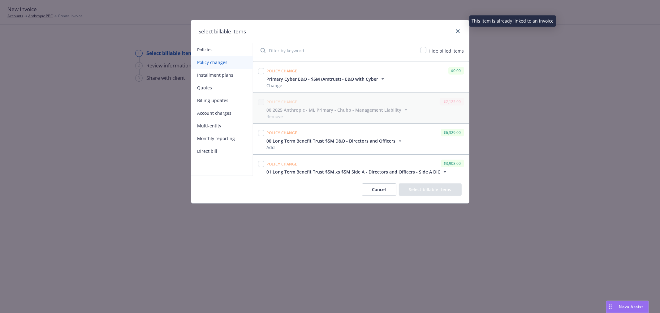
scroll to position [1804, 0]
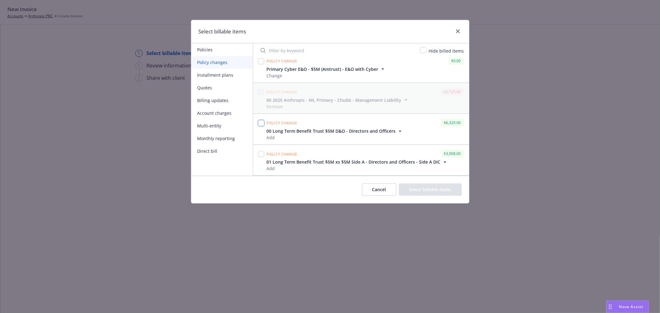
click at [261, 124] on input "checkbox" at bounding box center [261, 123] width 6 height 6
checkbox input "true"
click at [261, 156] on input "checkbox" at bounding box center [261, 154] width 6 height 6
checkbox input "true"
click at [429, 189] on button "Select billable items" at bounding box center [430, 189] width 63 height 12
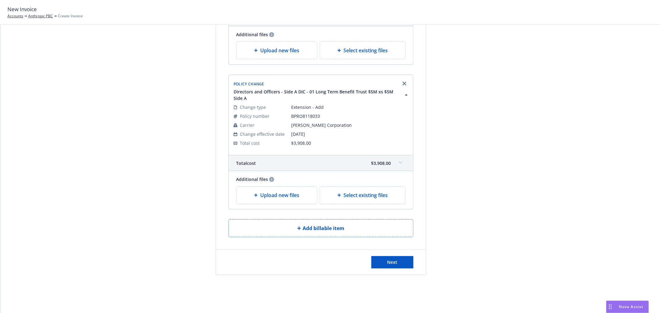
scroll to position [148, 0]
click at [398, 259] on button "Next" at bounding box center [392, 261] width 42 height 12
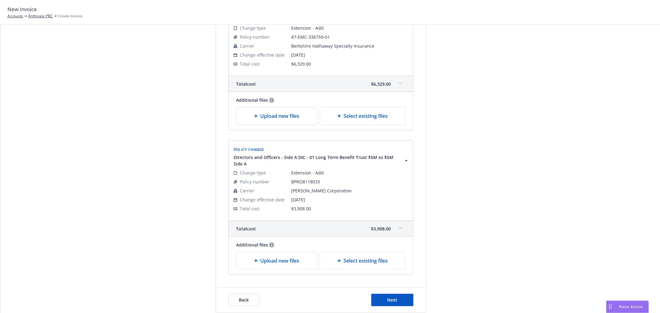
scroll to position [224, 0]
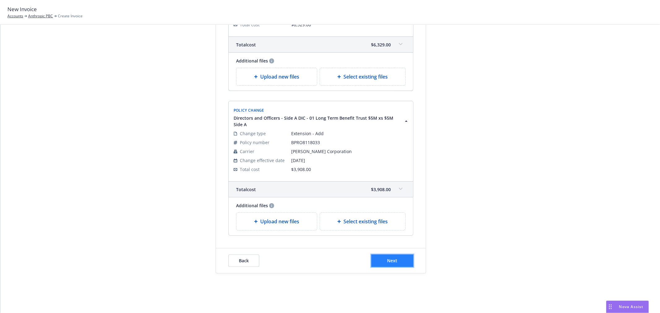
click at [394, 260] on button "Next" at bounding box center [392, 261] width 42 height 12
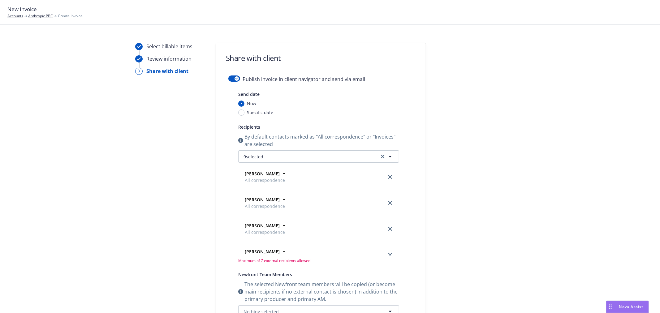
scroll to position [0, 0]
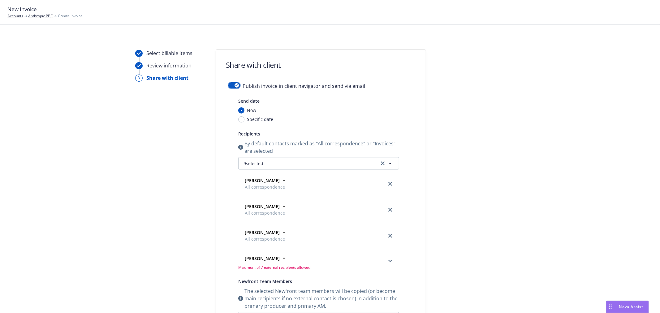
click at [230, 85] on button "button" at bounding box center [234, 85] width 12 height 6
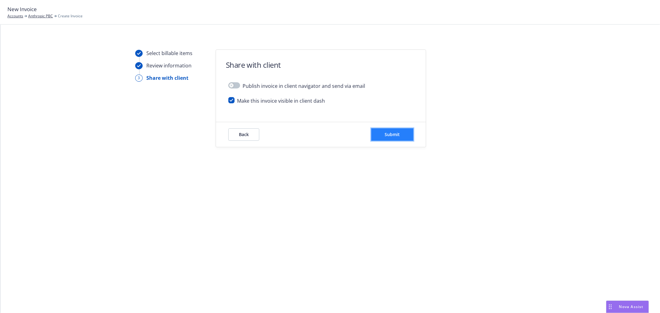
click at [392, 133] on span "Submit" at bounding box center [392, 134] width 15 height 6
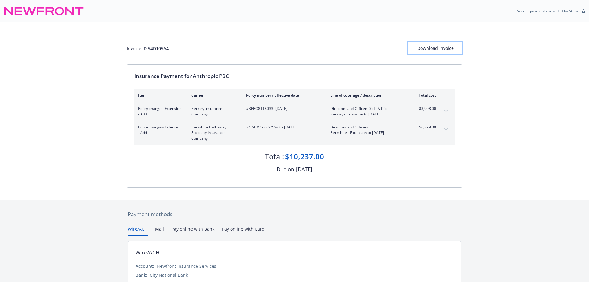
click at [438, 47] on div "Download Invoice" at bounding box center [435, 48] width 54 height 12
